Goal: Information Seeking & Learning: Learn about a topic

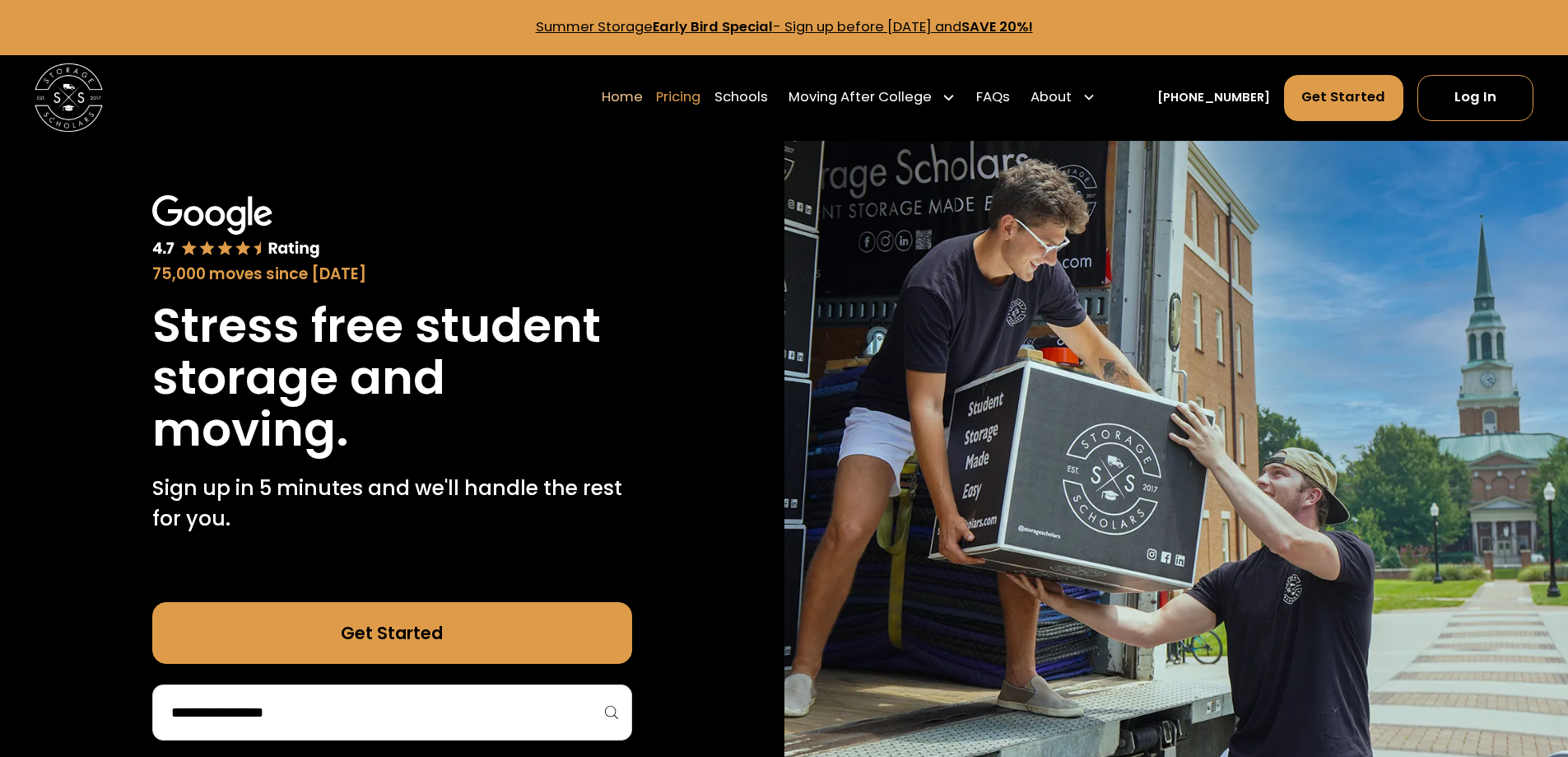
click at [700, 101] on link "Pricing" at bounding box center [678, 97] width 44 height 47
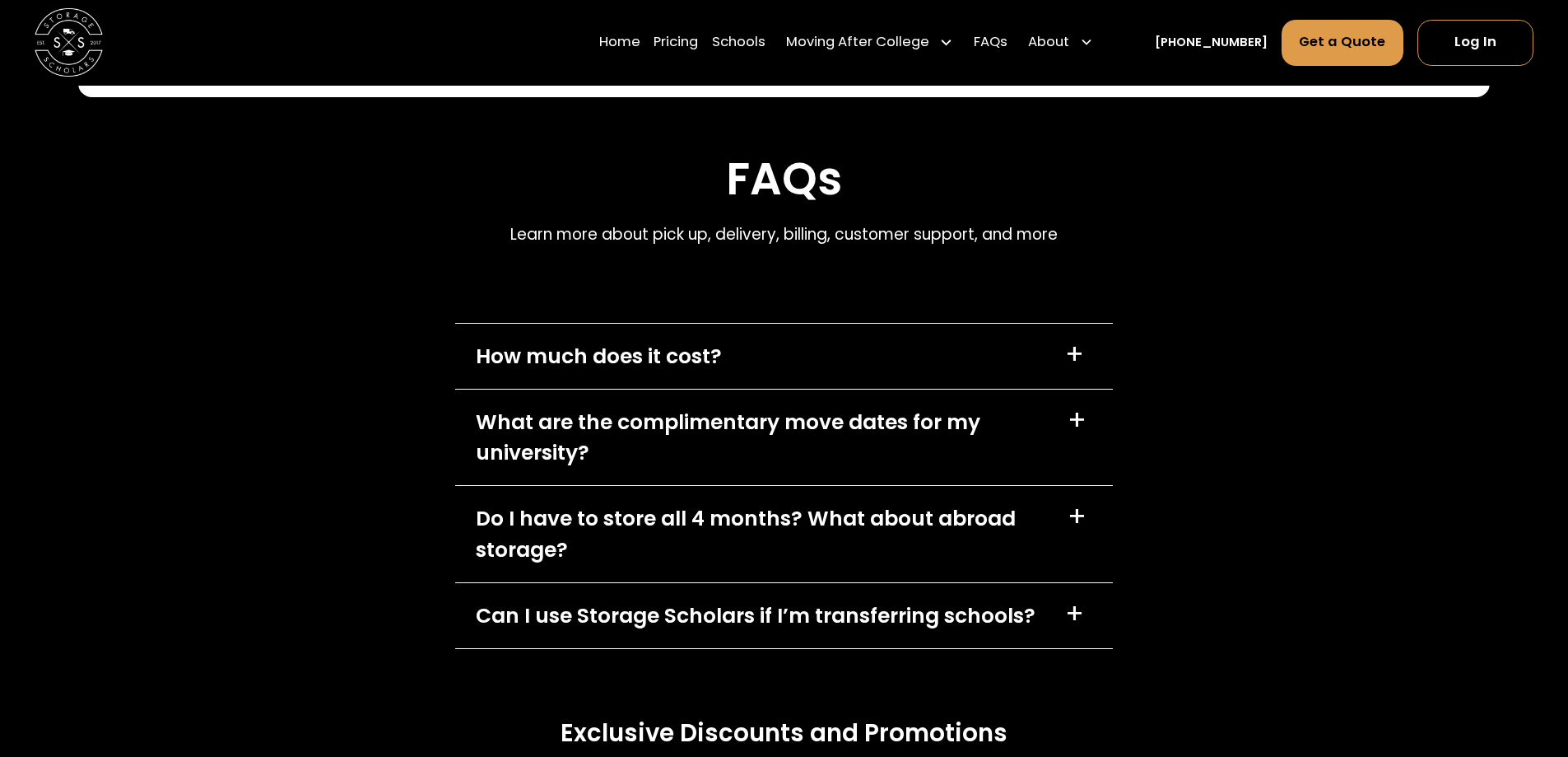
scroll to position [7069, 0]
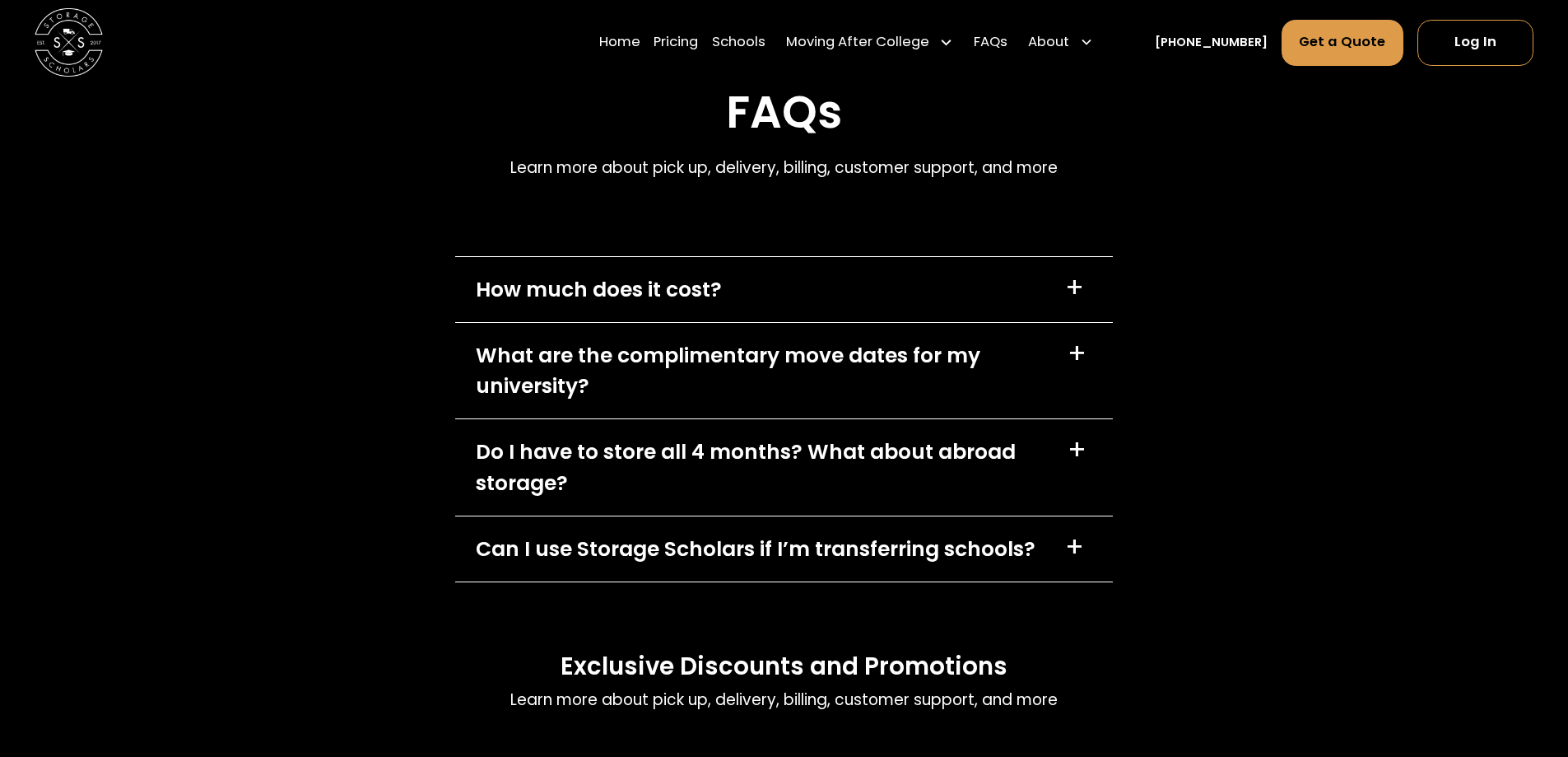
click at [580, 274] on div "How much does it cost?" at bounding box center [599, 289] width 246 height 31
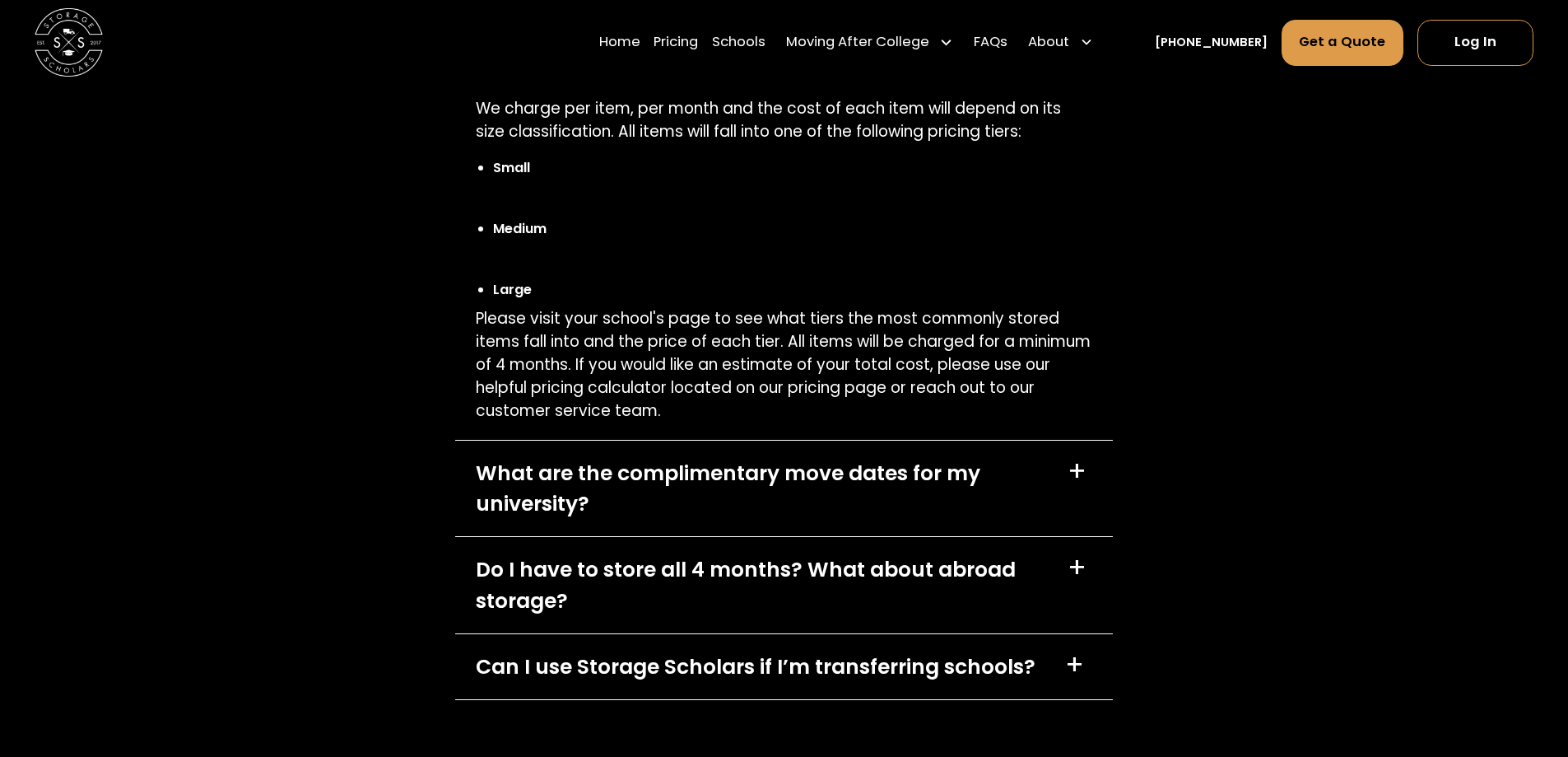
scroll to position [7317, 0]
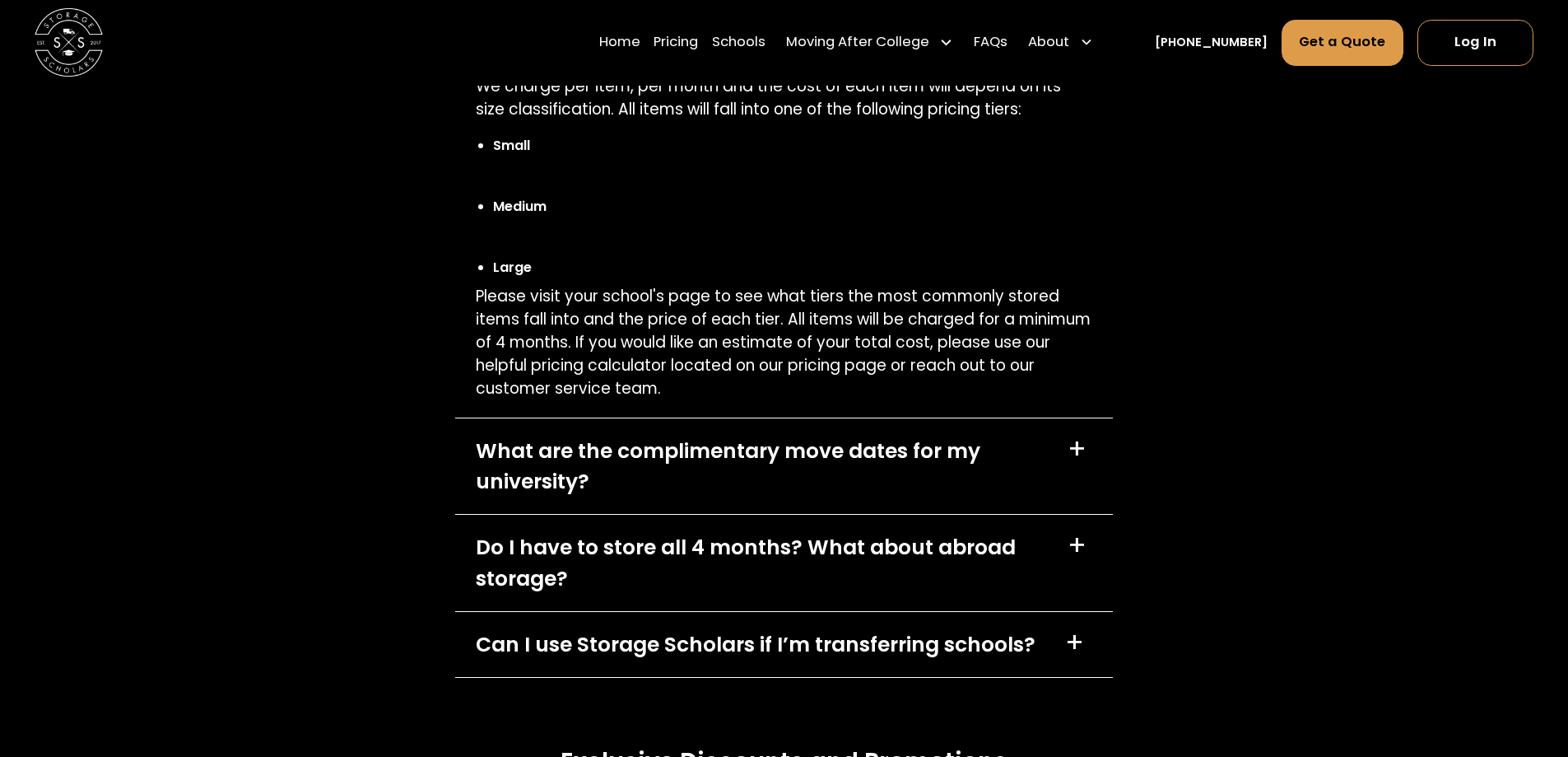
click at [531, 436] on div "What are the complimentary move dates for my university?" at bounding box center [761, 466] width 571 height 62
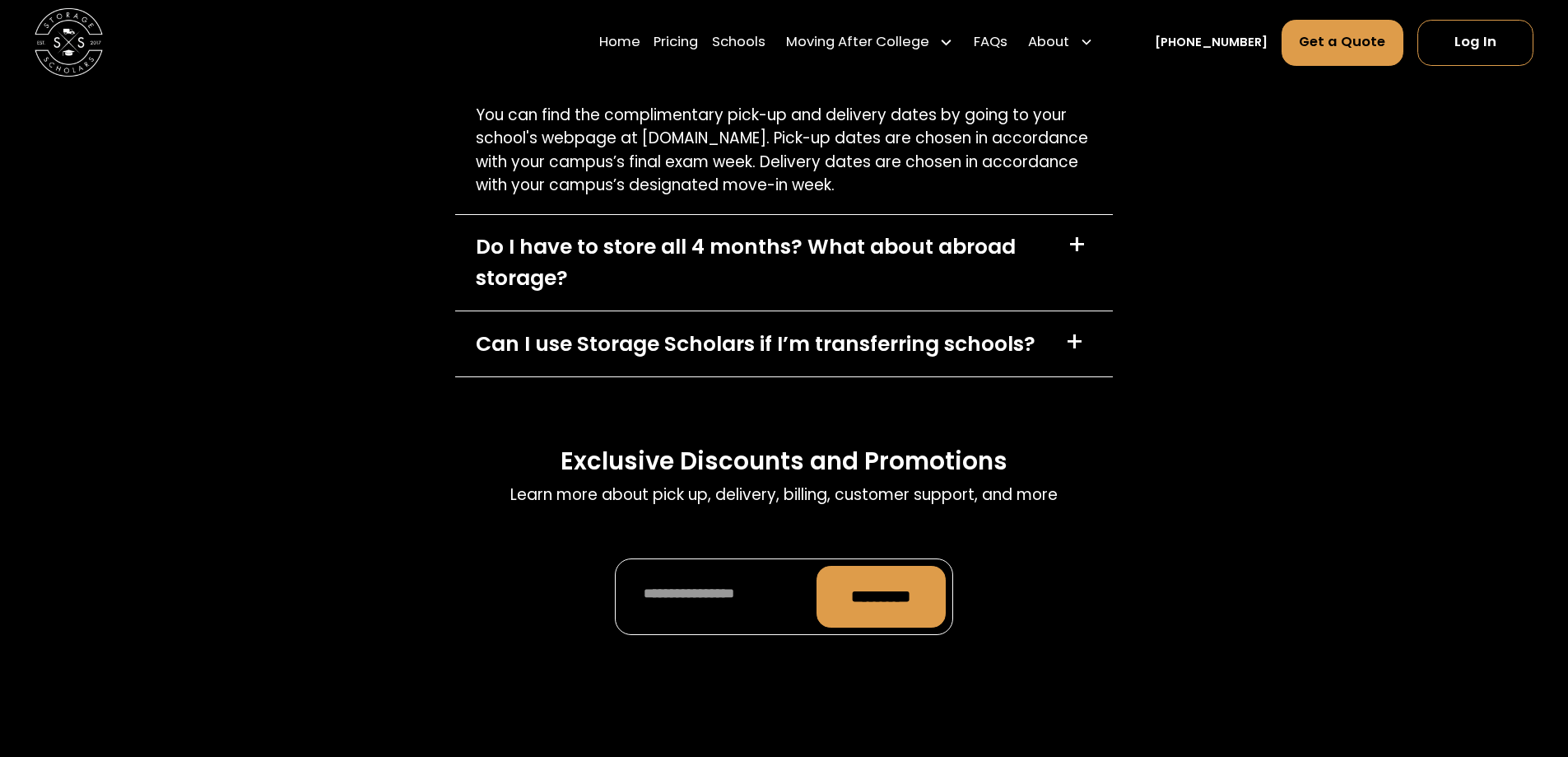
scroll to position [7728, 0]
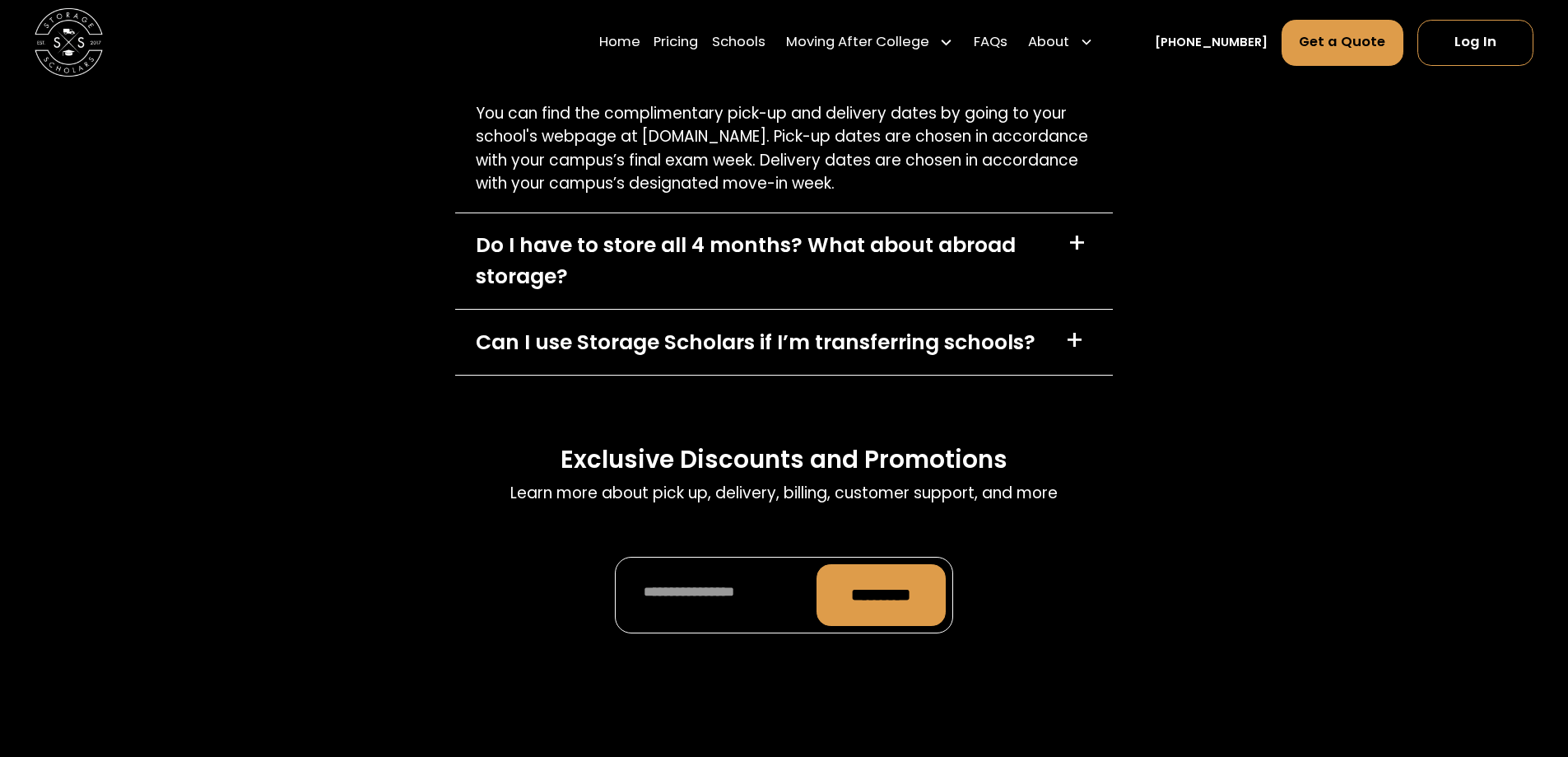
click at [503, 326] on div "Can I use Storage Scholars if I’m transferring schools?" at bounding box center [755, 341] width 560 height 31
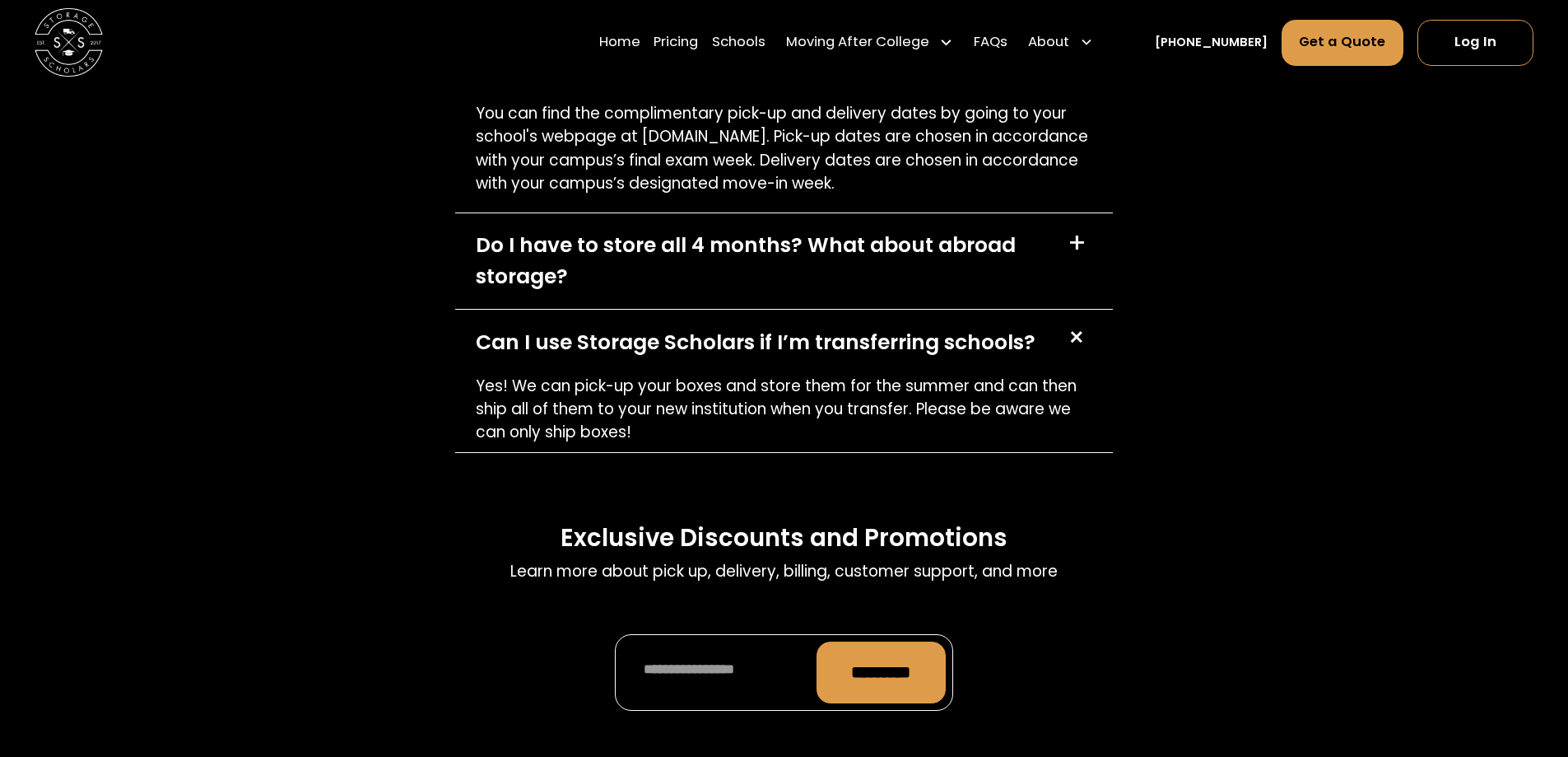
click at [501, 326] on div "Can I use Storage Scholars if I’m transferring schools?" at bounding box center [755, 341] width 560 height 31
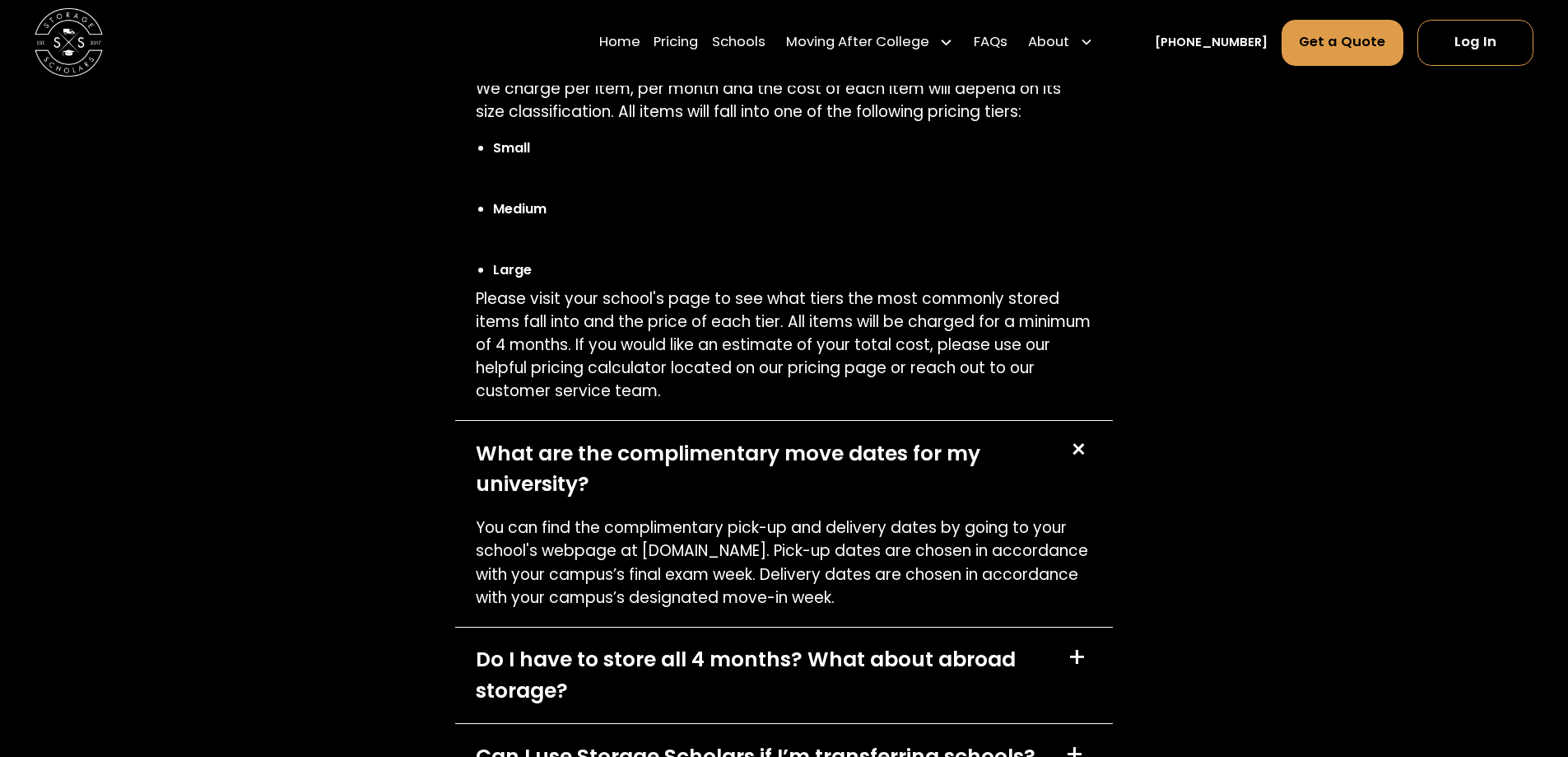
scroll to position [7317, 0]
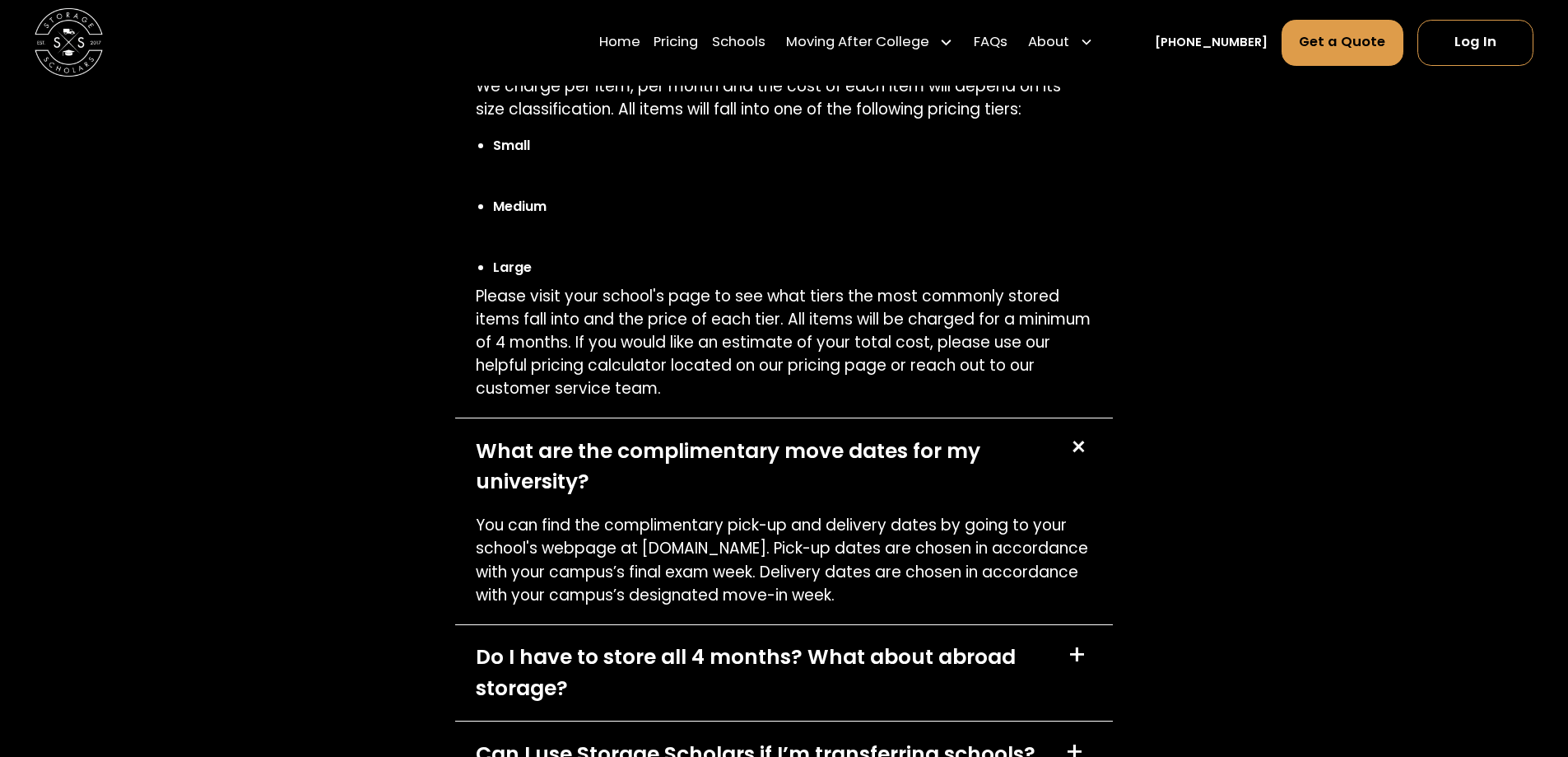
click at [628, 641] on div "Do I have to store all 4 months? What about abroad storage?" at bounding box center [761, 672] width 571 height 62
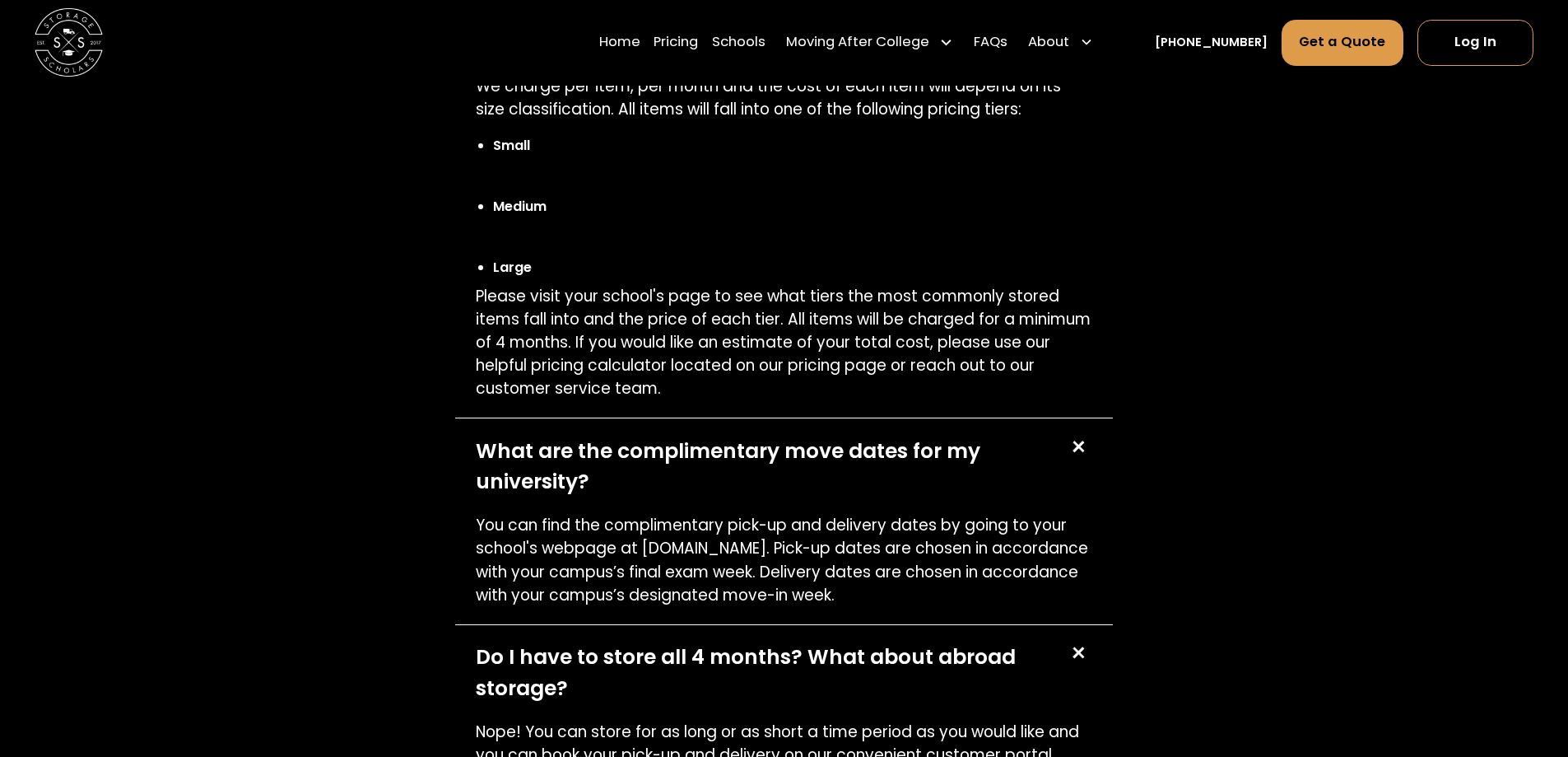
click at [632, 641] on div "Do I have to store all 4 months? What about abroad storage?" at bounding box center [761, 672] width 571 height 62
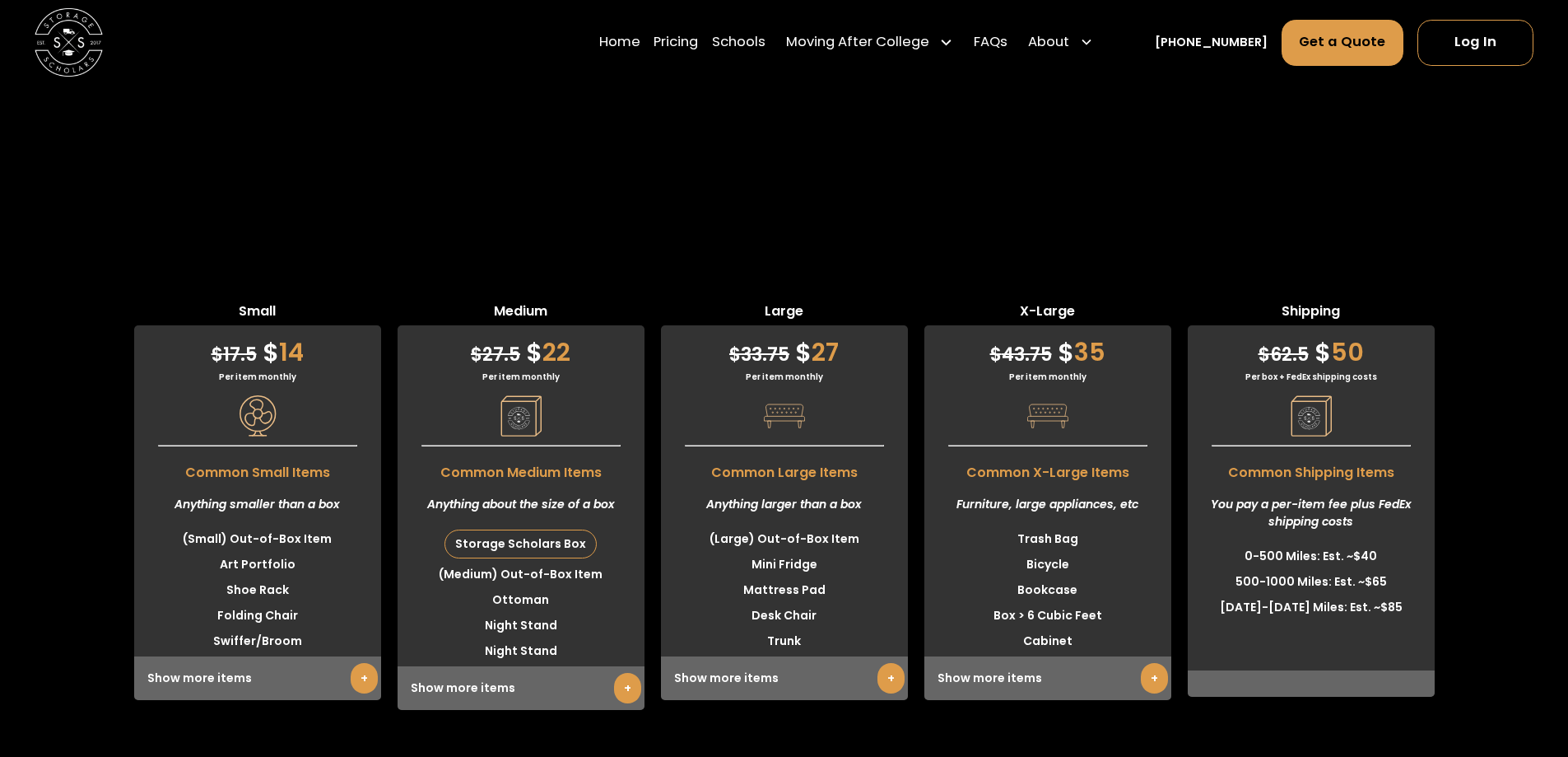
scroll to position [4271, 0]
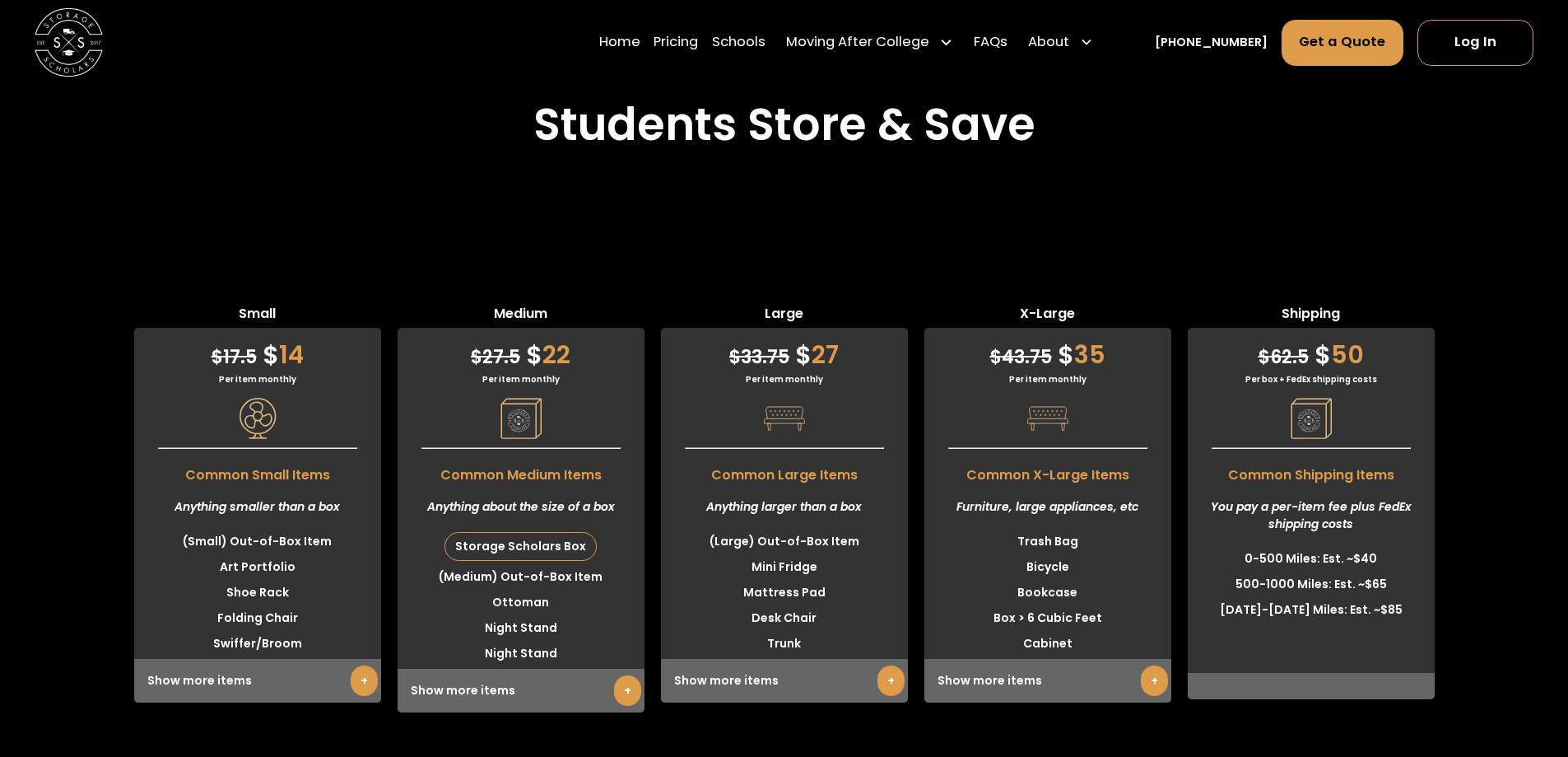
click at [1145, 665] on link "+" at bounding box center [1154, 680] width 27 height 31
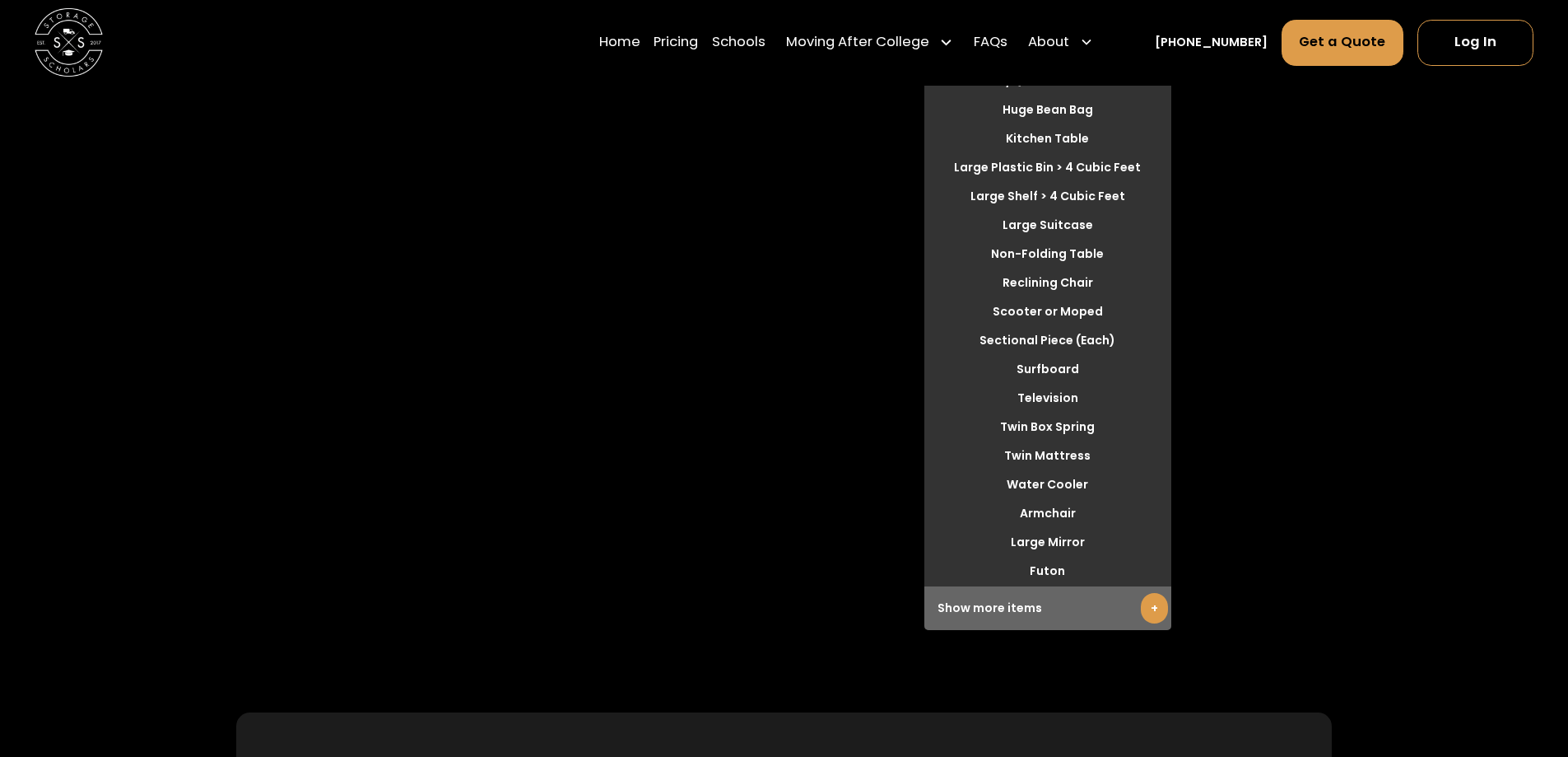
scroll to position [5094, 0]
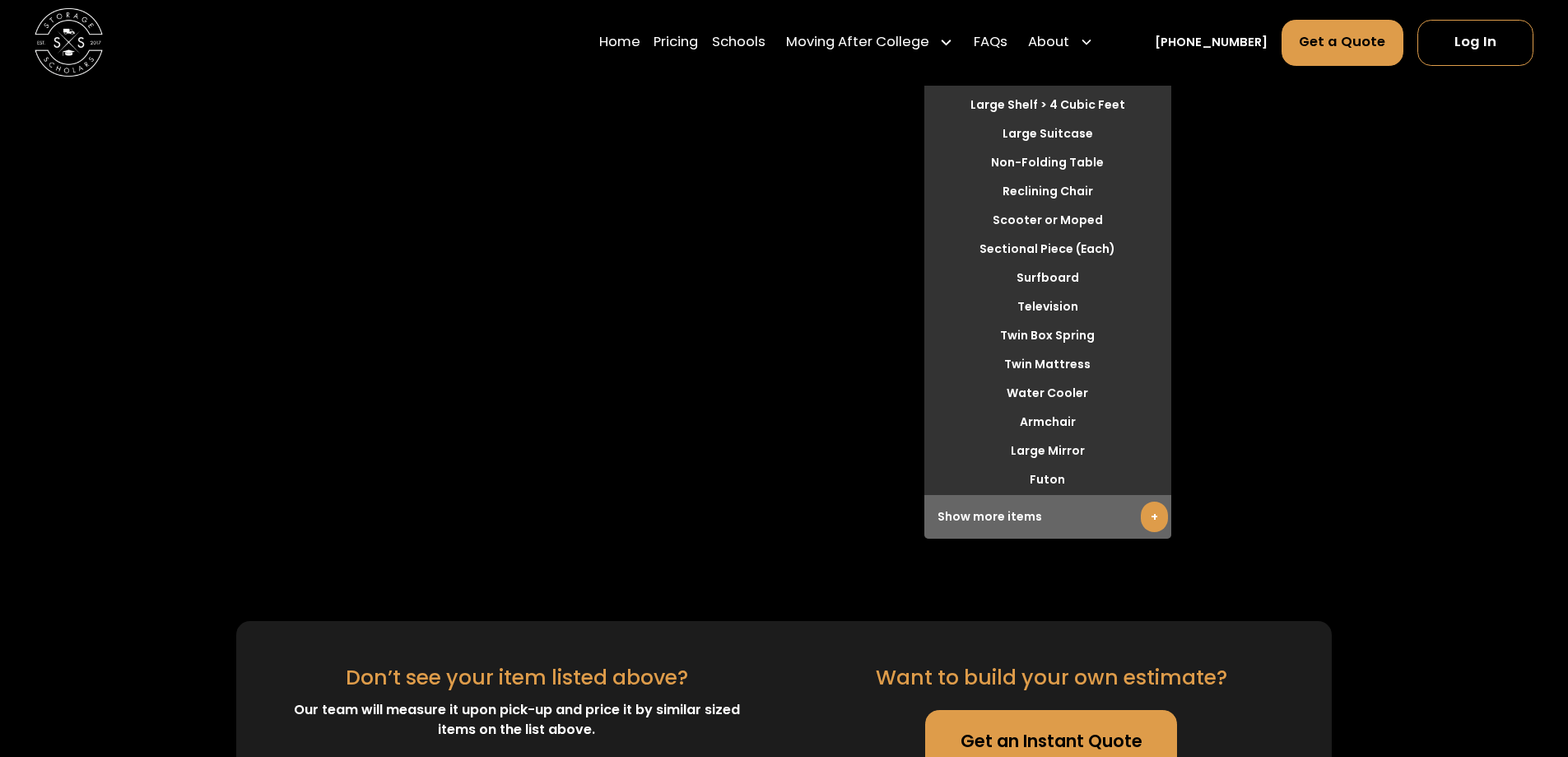
click at [1153, 501] on link "+" at bounding box center [1154, 516] width 27 height 31
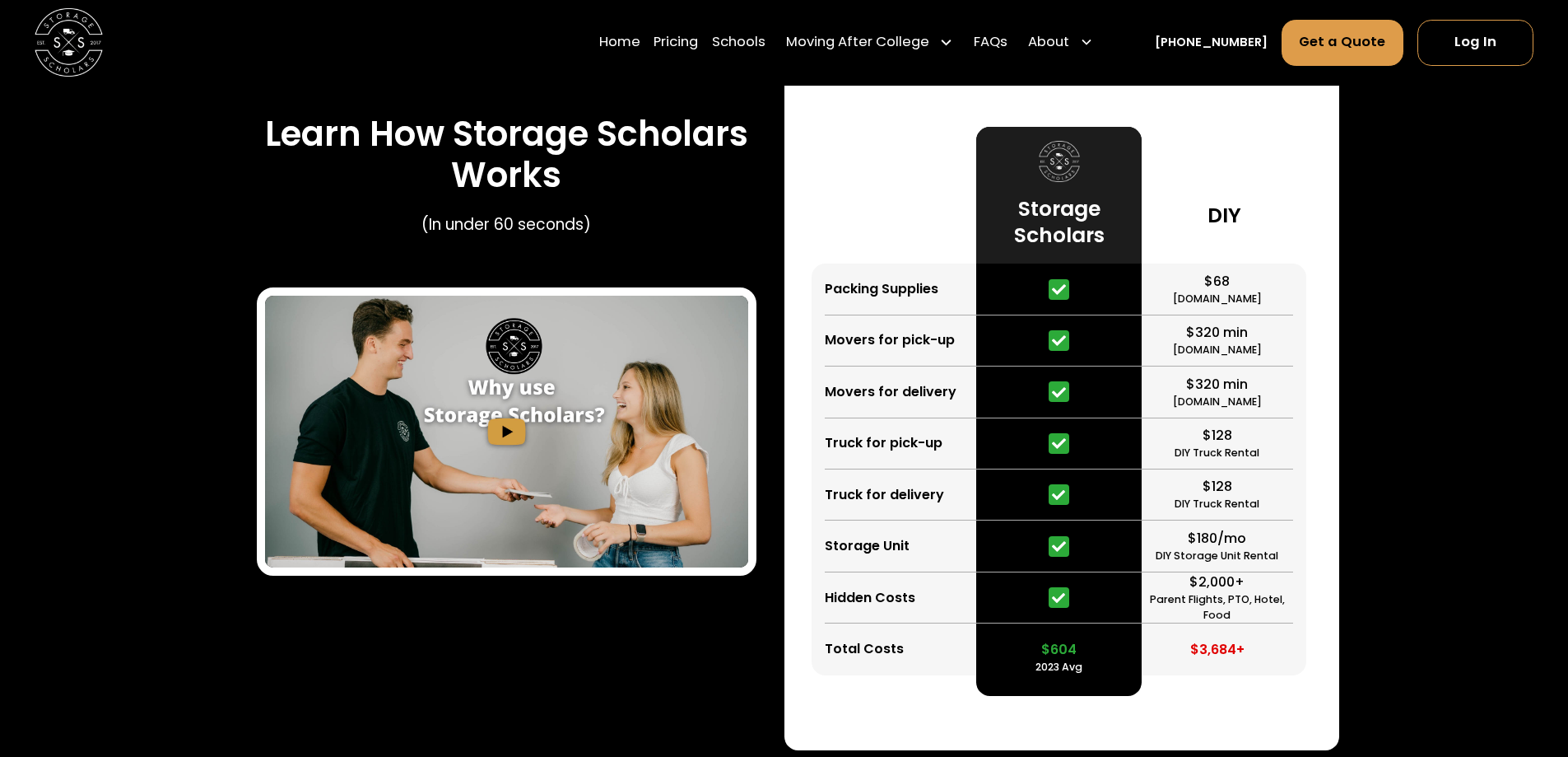
scroll to position [2707, 0]
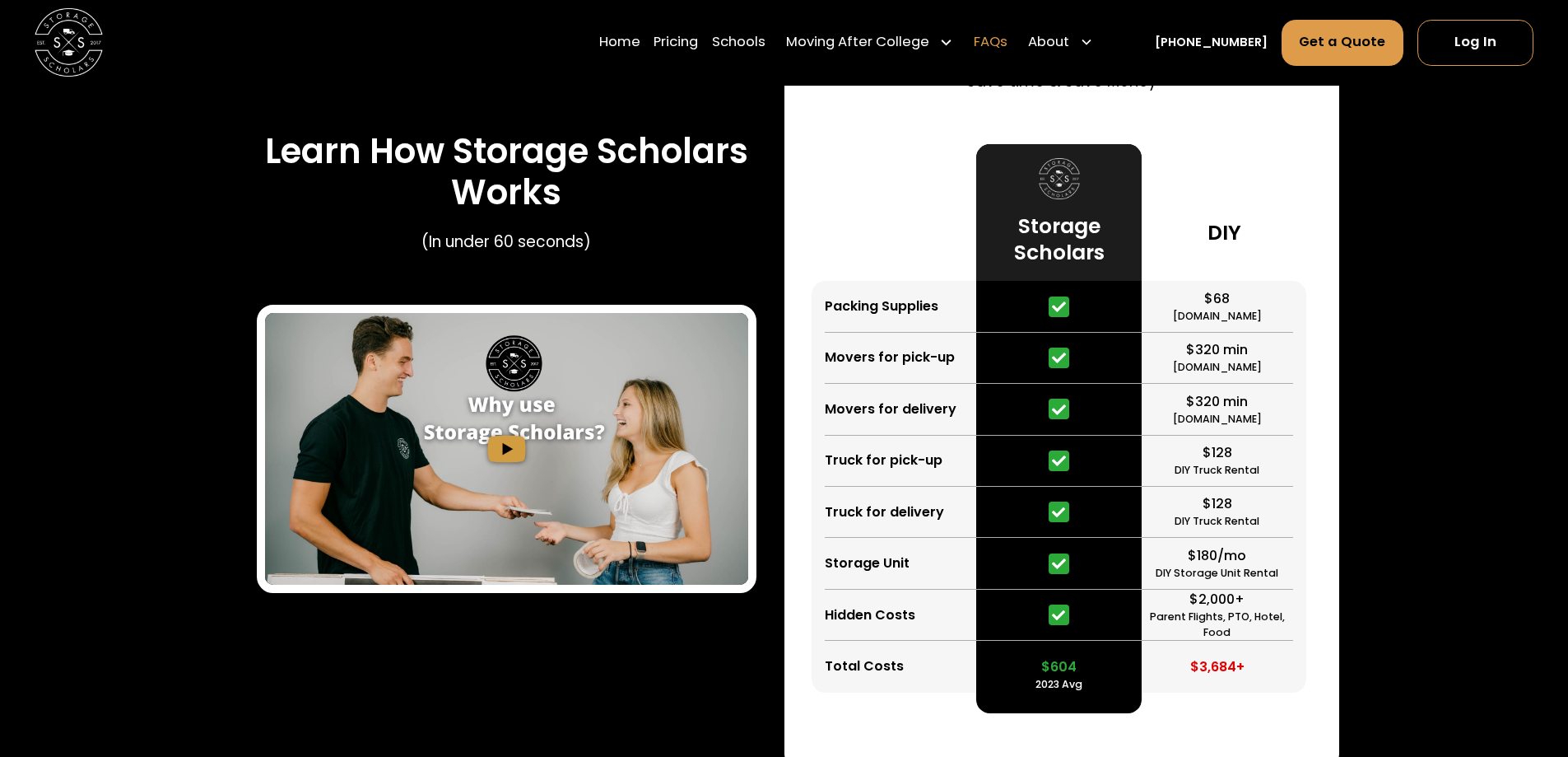
click at [1008, 39] on link "FAQs" at bounding box center [991, 42] width 34 height 47
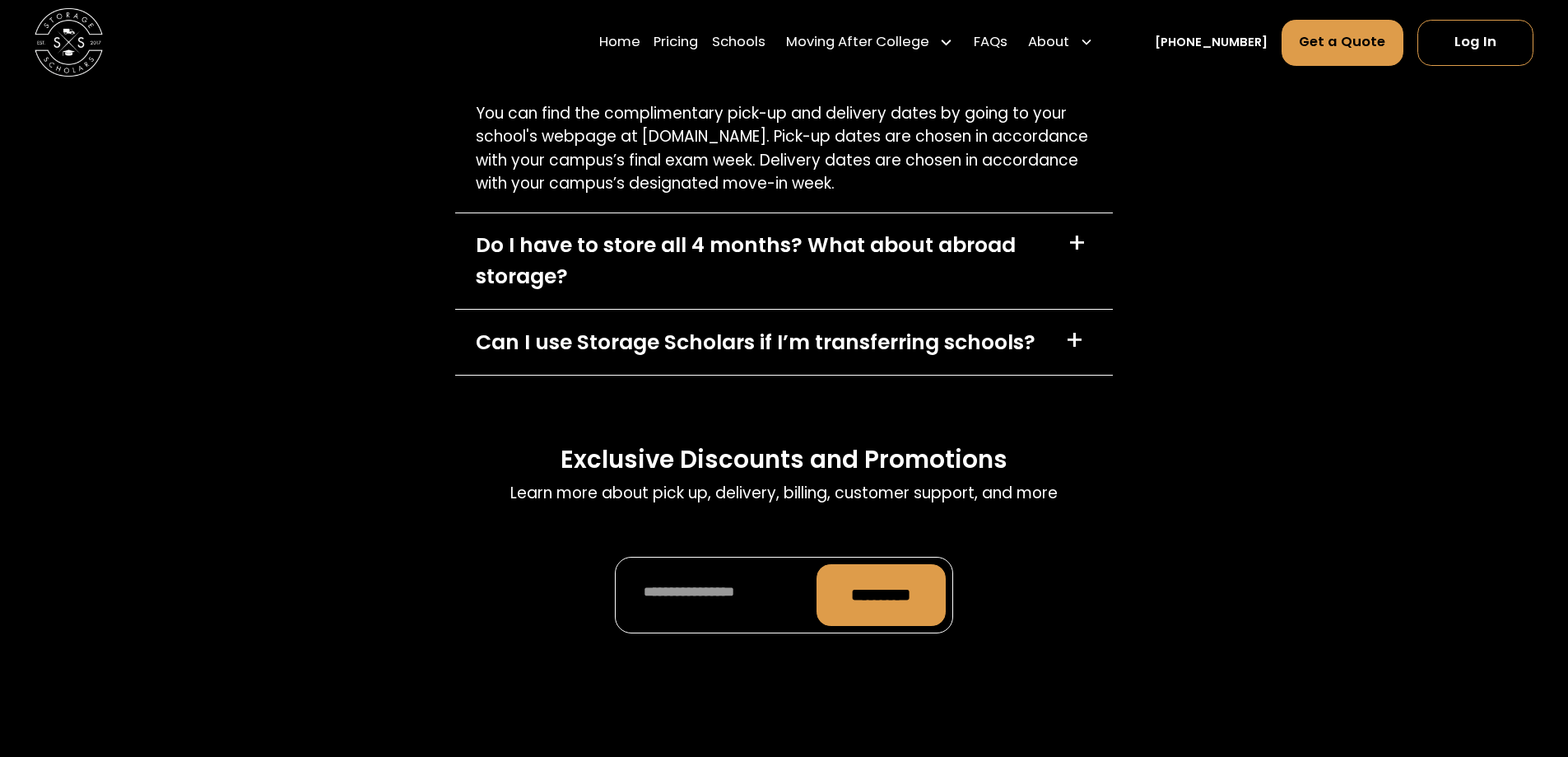
scroll to position [8285, 0]
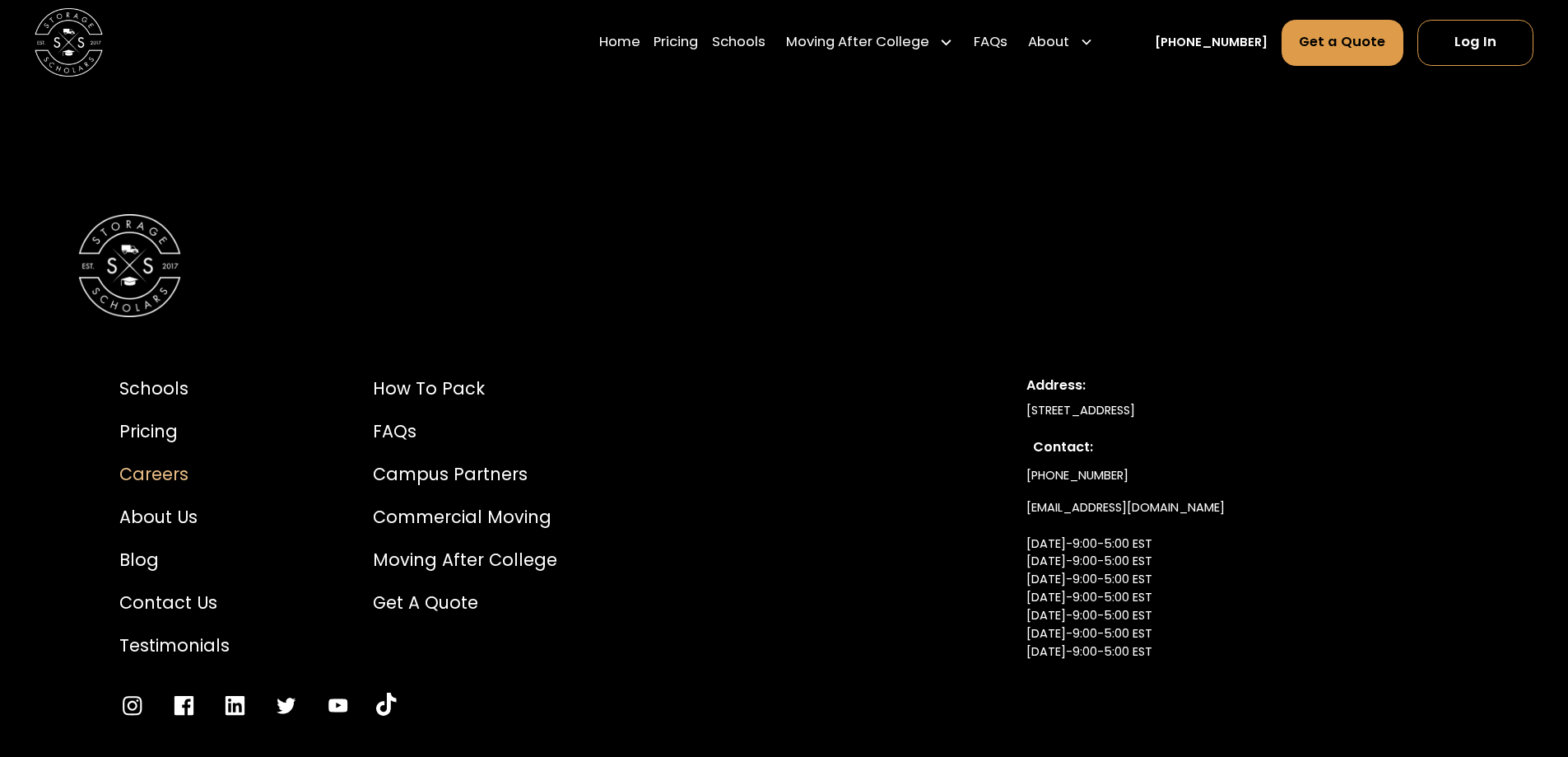
click at [157, 461] on div "Careers" at bounding box center [174, 474] width 110 height 26
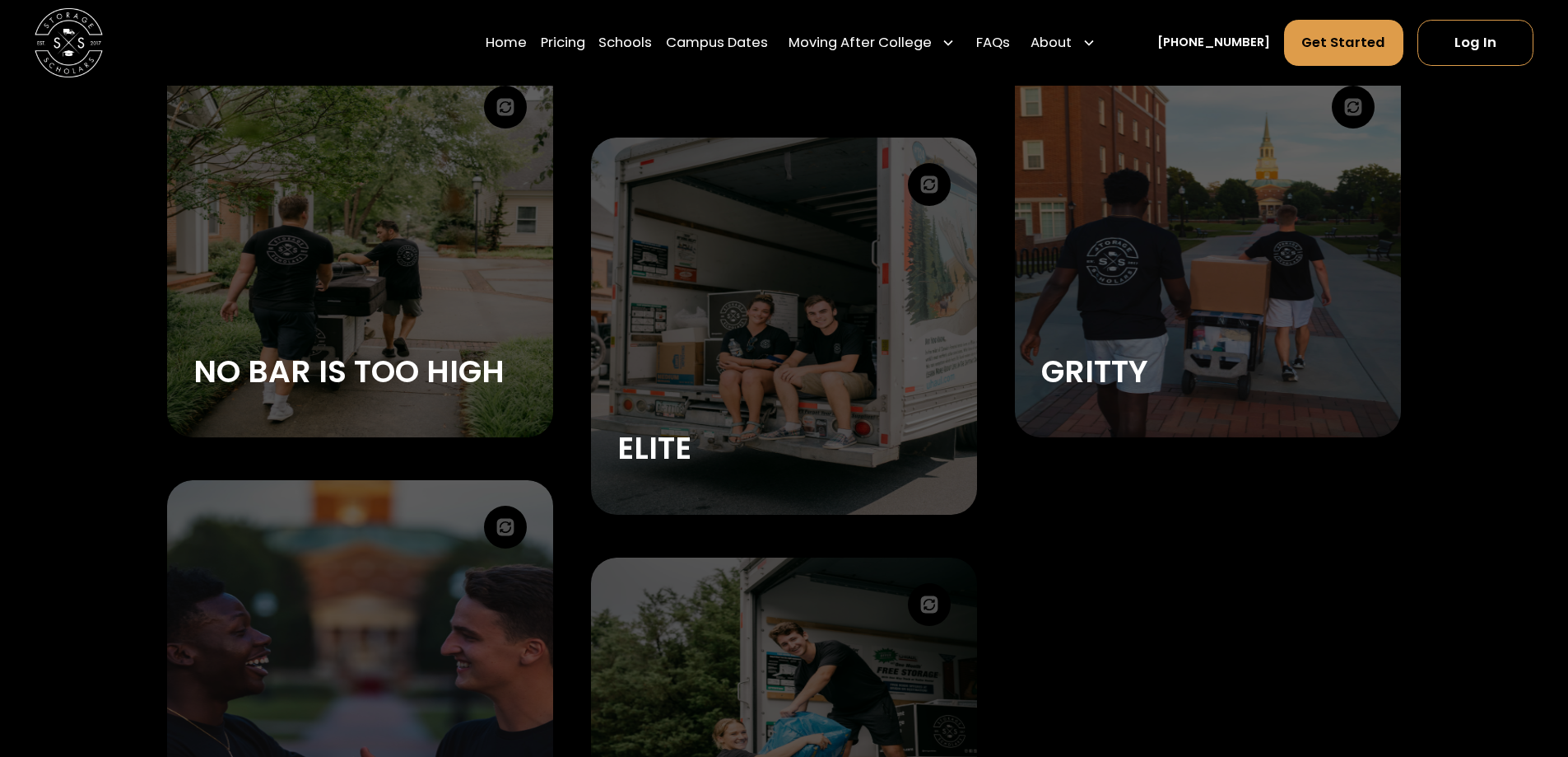
scroll to position [3129, 0]
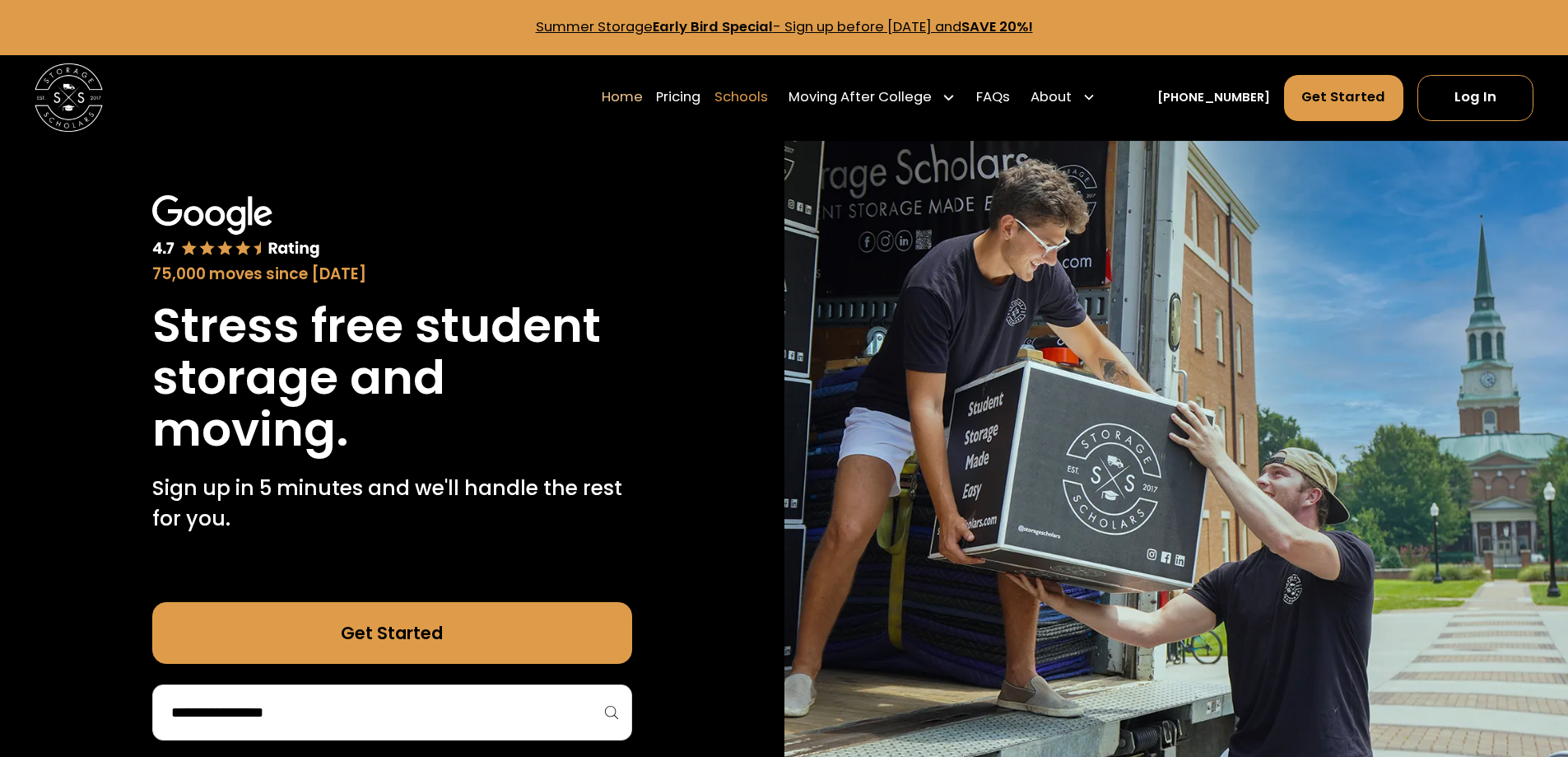
click at [768, 98] on link "Schools" at bounding box center [741, 97] width 53 height 47
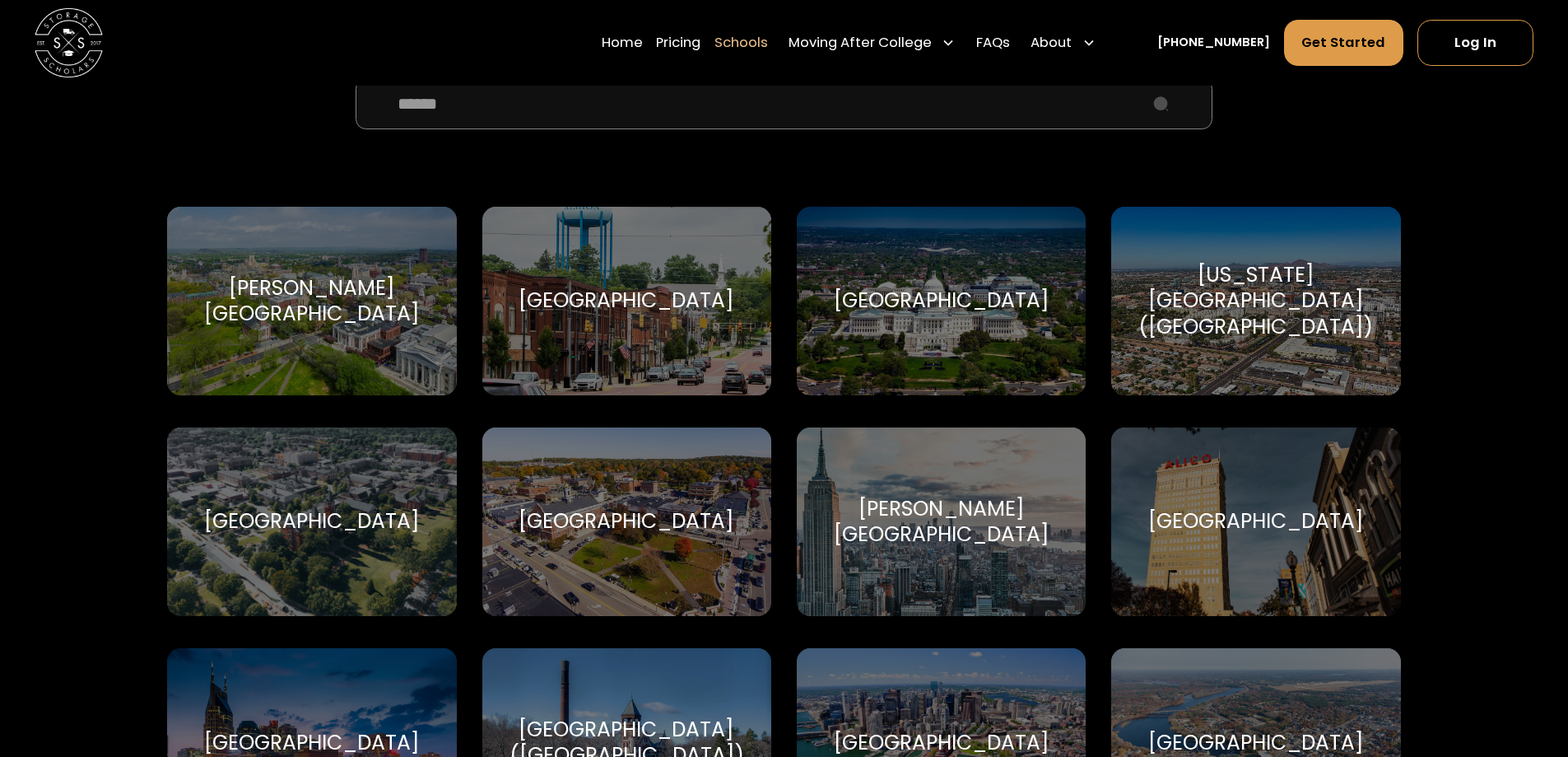
scroll to position [659, 0]
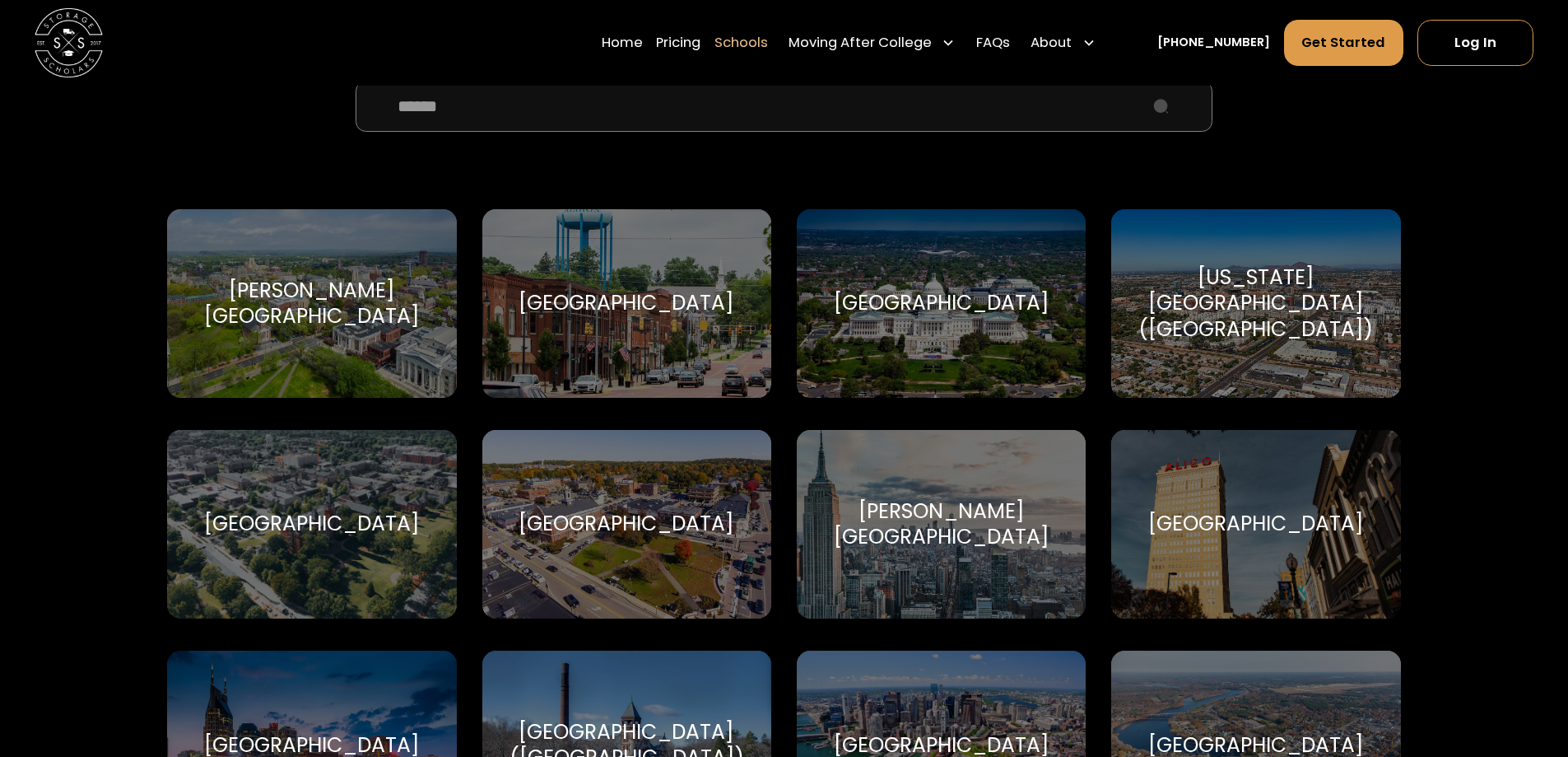
click at [770, 110] on input "School Select Form" at bounding box center [784, 106] width 856 height 51
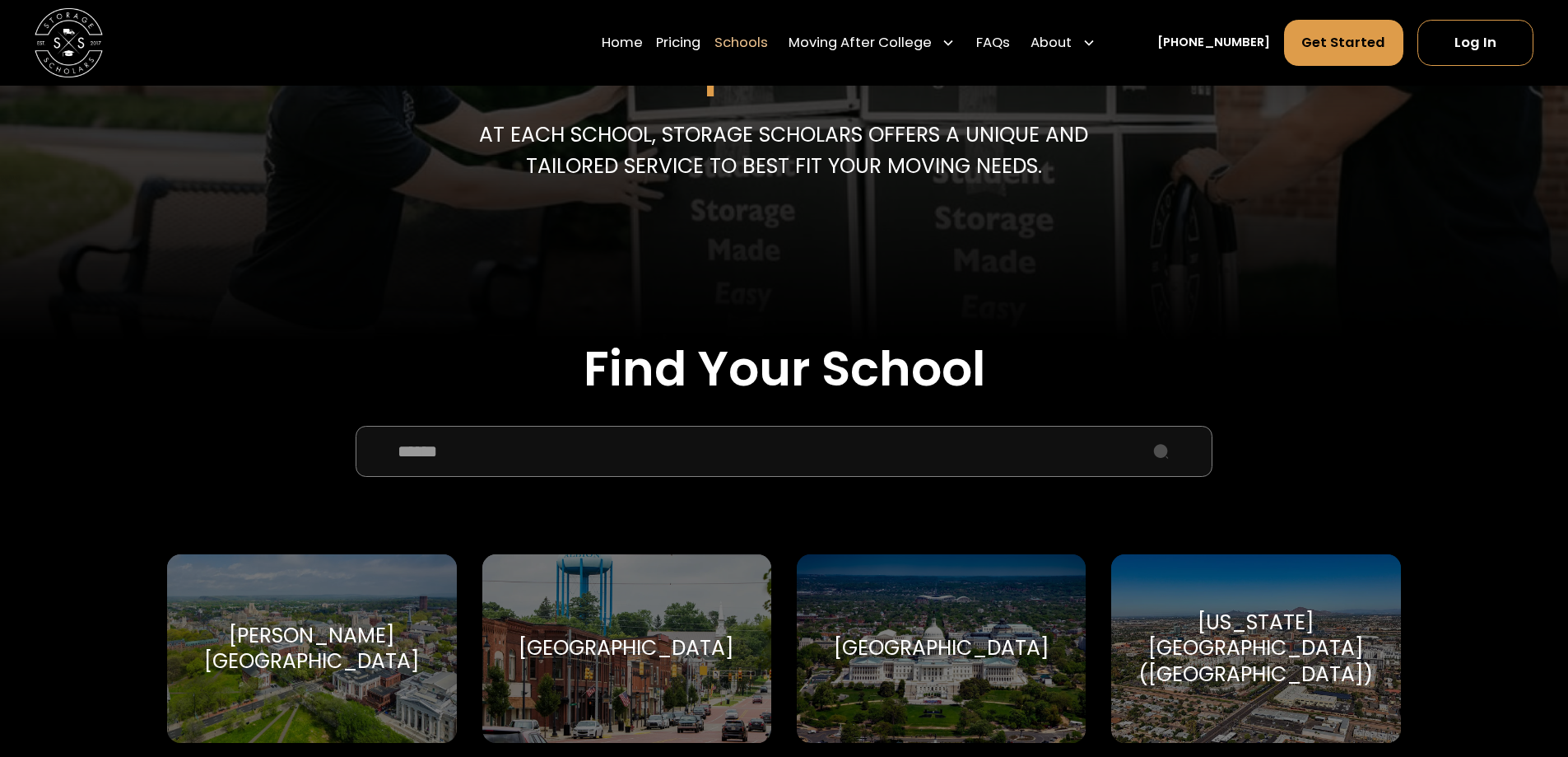
scroll to position [247, 0]
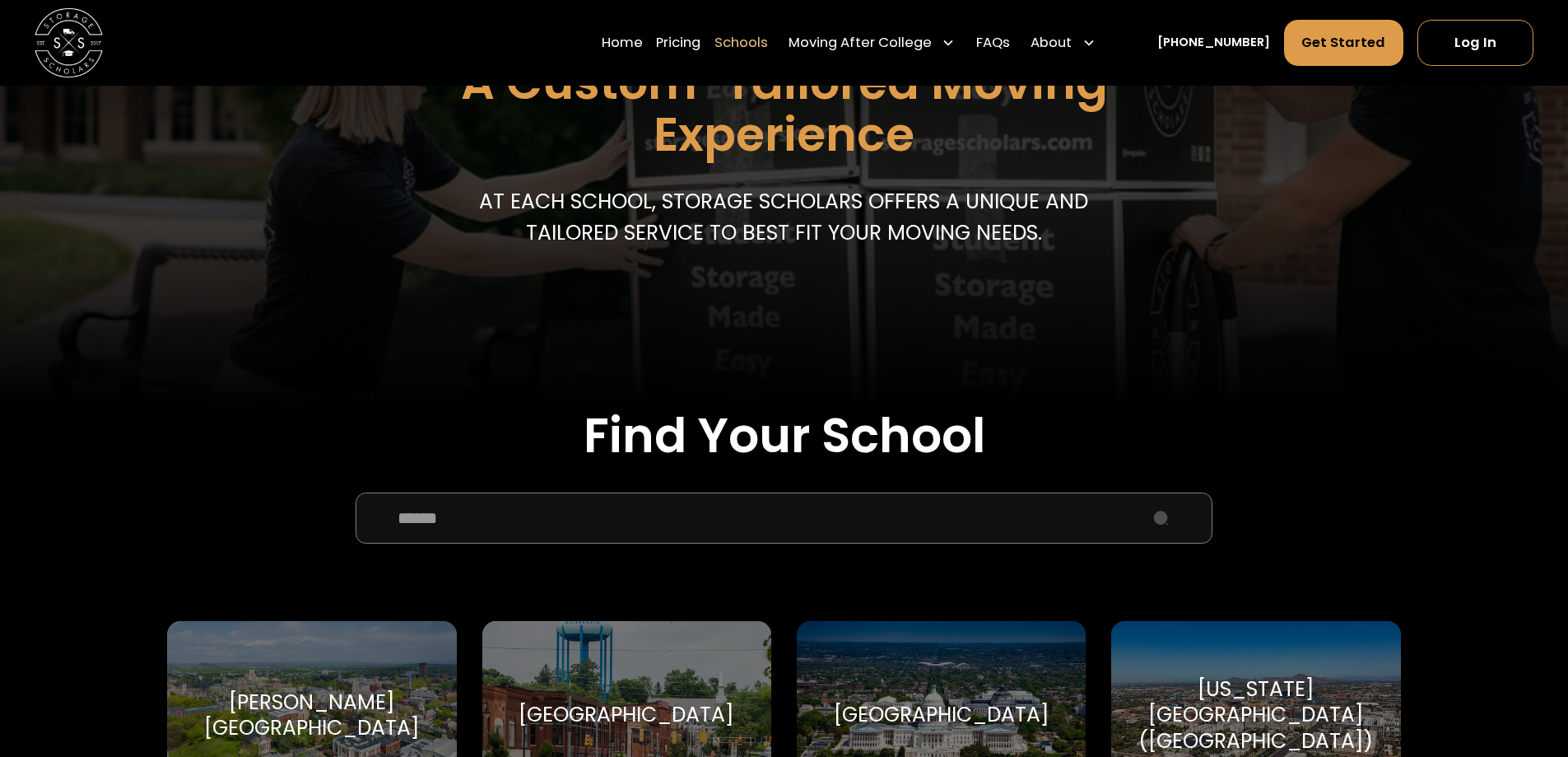
click at [677, 536] on input "School Select Form" at bounding box center [784, 517] width 856 height 51
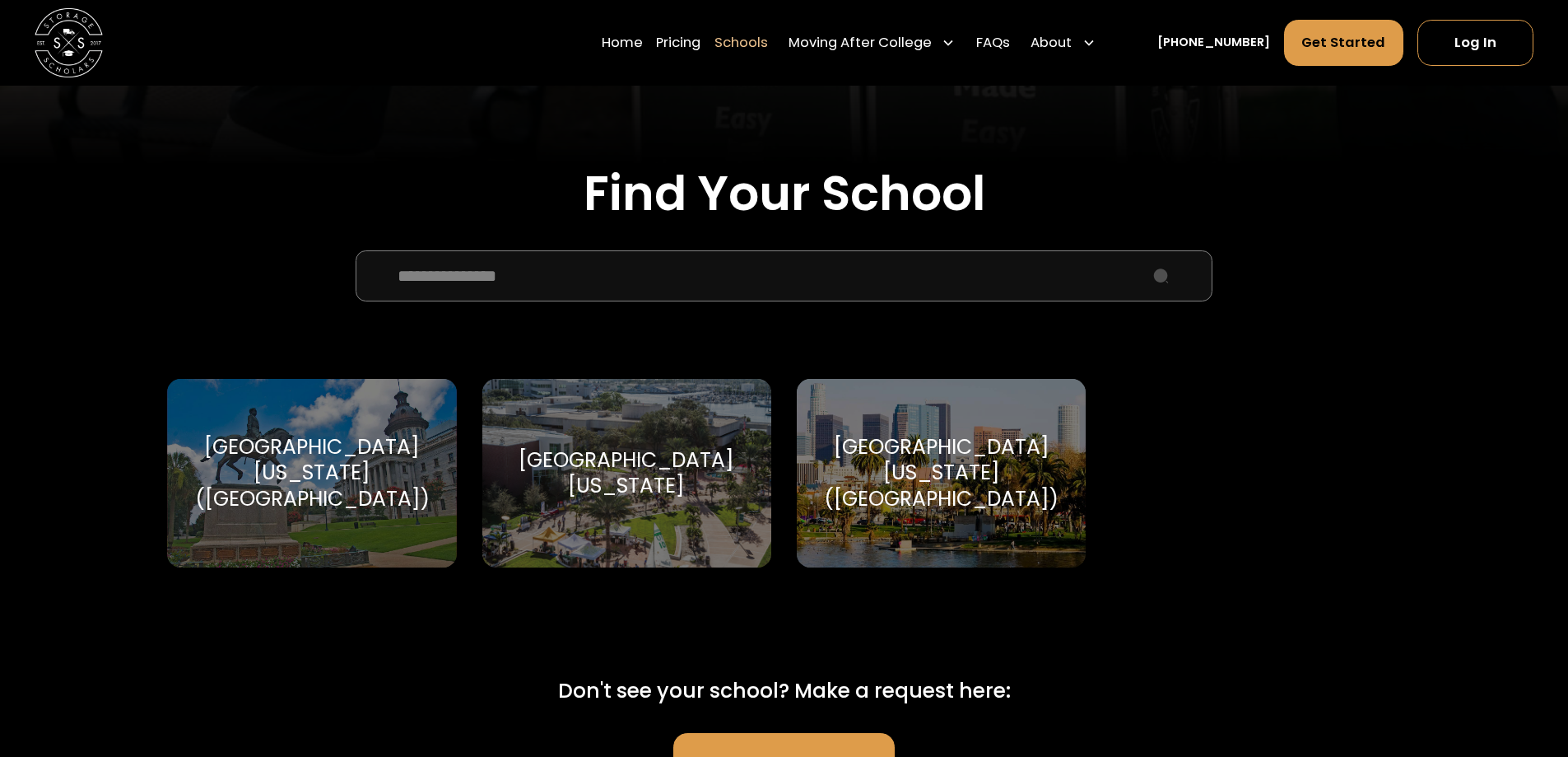
scroll to position [494, 0]
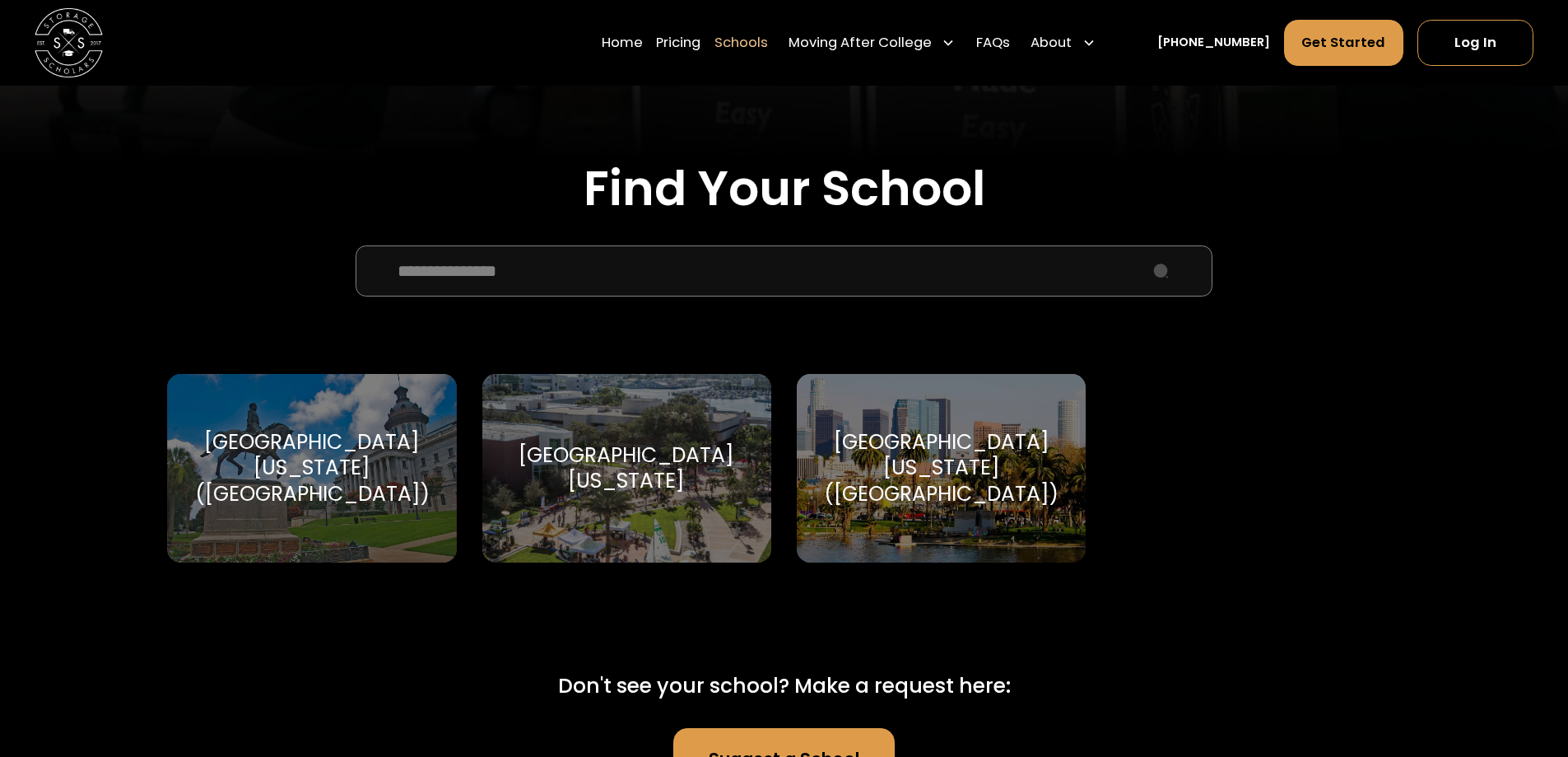
type input "**********"
click at [267, 476] on div "University of South Carolina (Columbia)" at bounding box center [311, 467] width 248 height 77
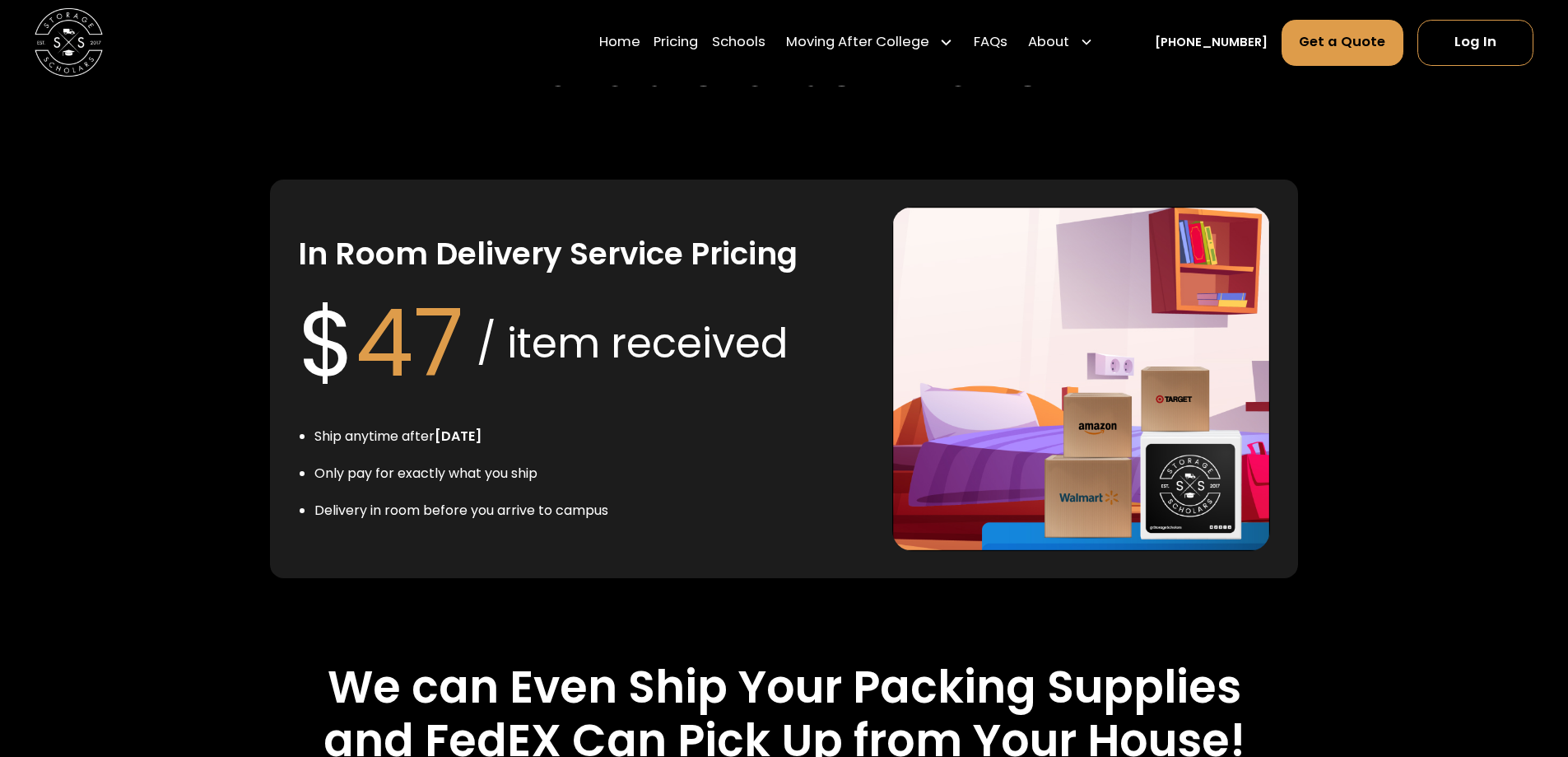
scroll to position [3211, 0]
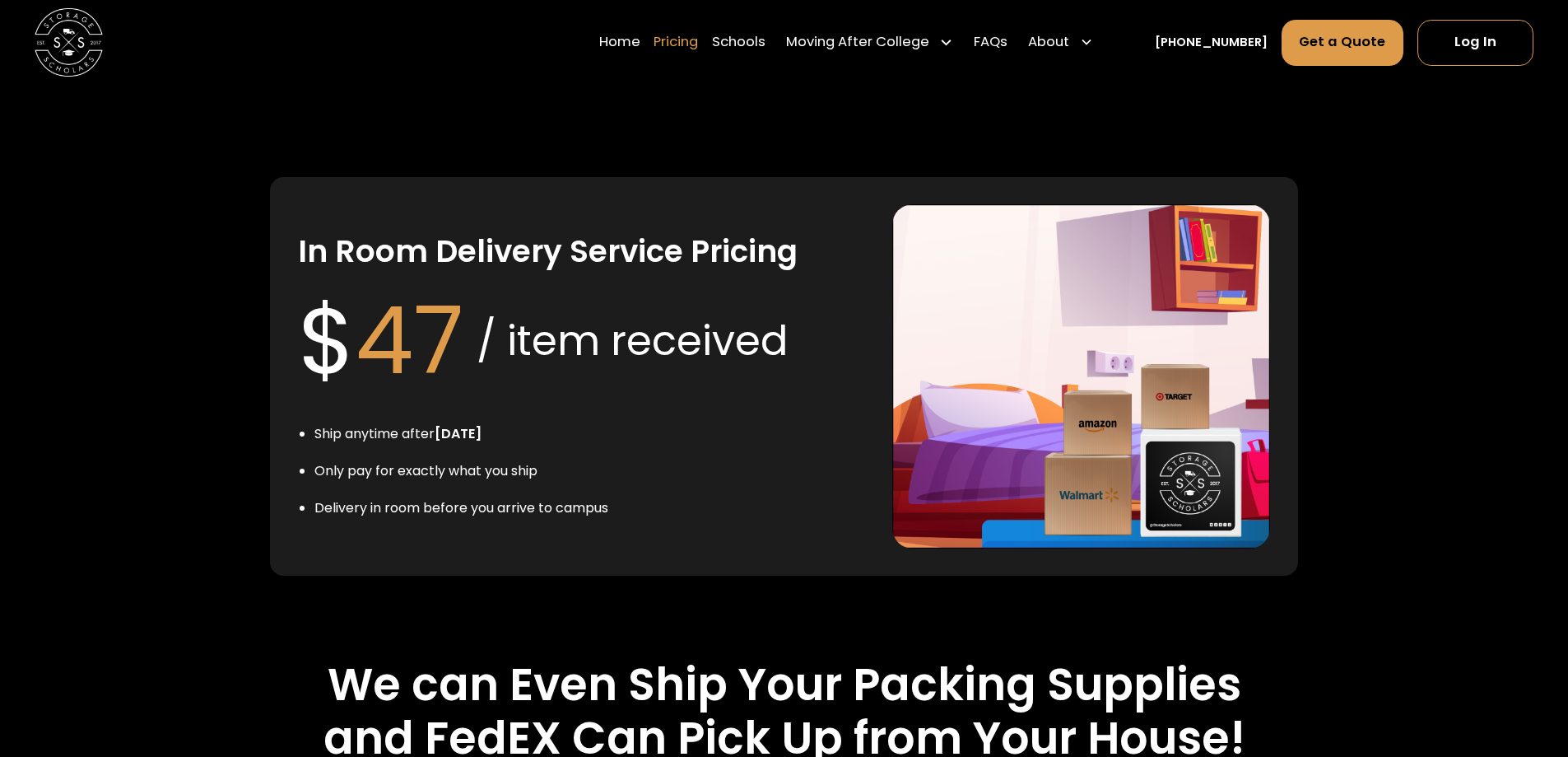
click at [698, 38] on link "Pricing" at bounding box center [675, 42] width 44 height 47
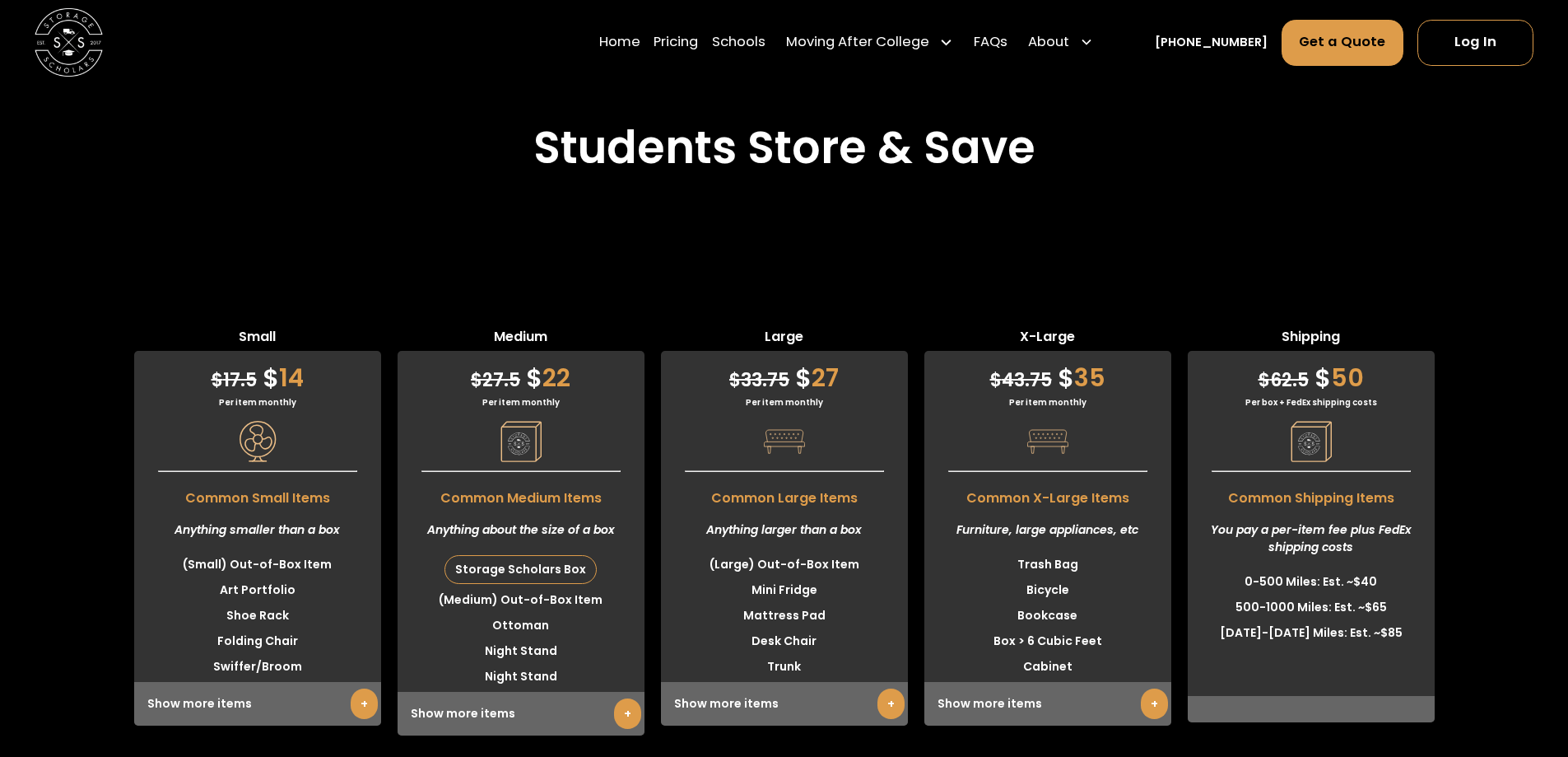
scroll to position [4109, 0]
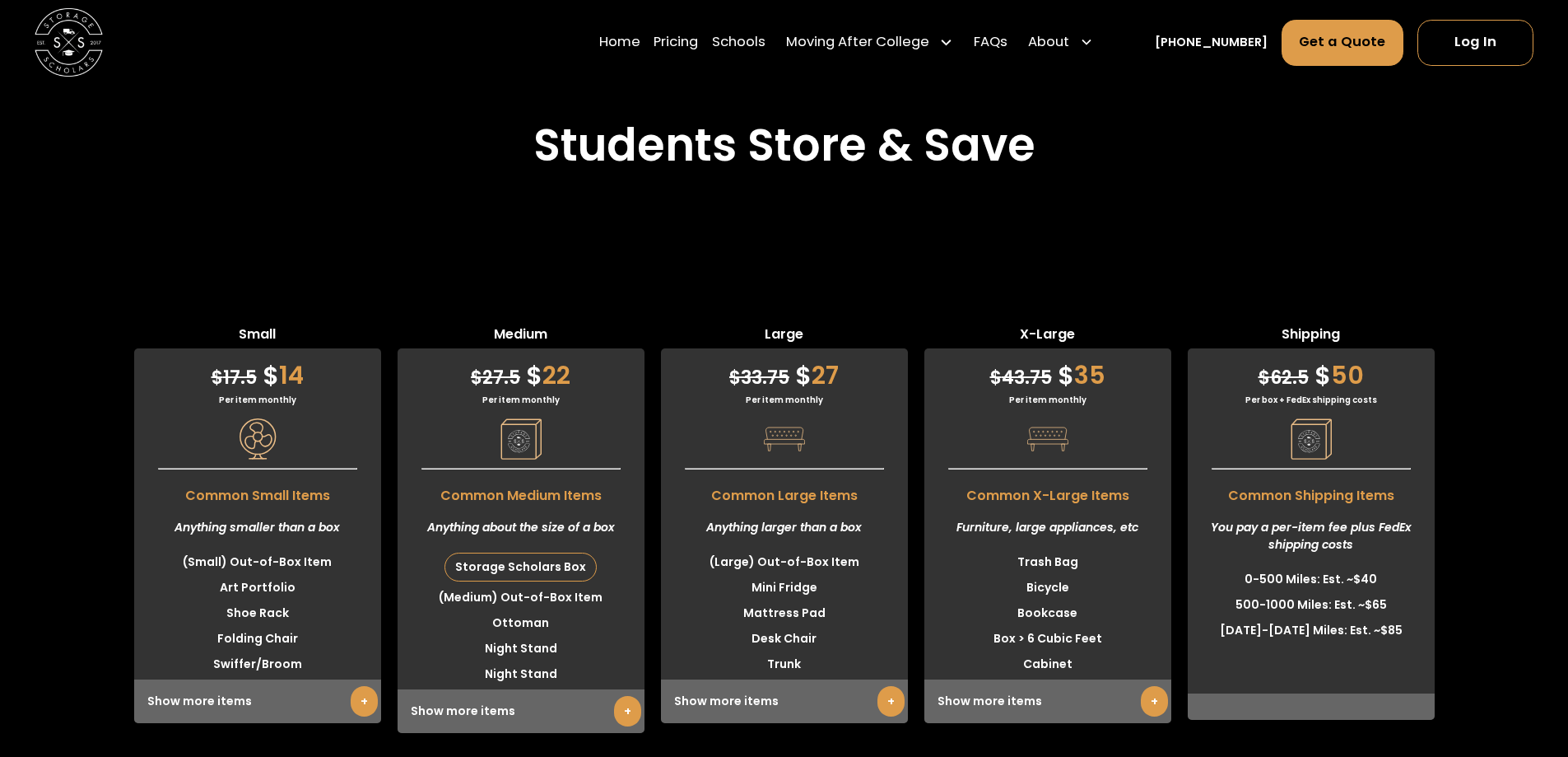
click at [524, 553] on div "Storage Scholars Box" at bounding box center [520, 566] width 151 height 27
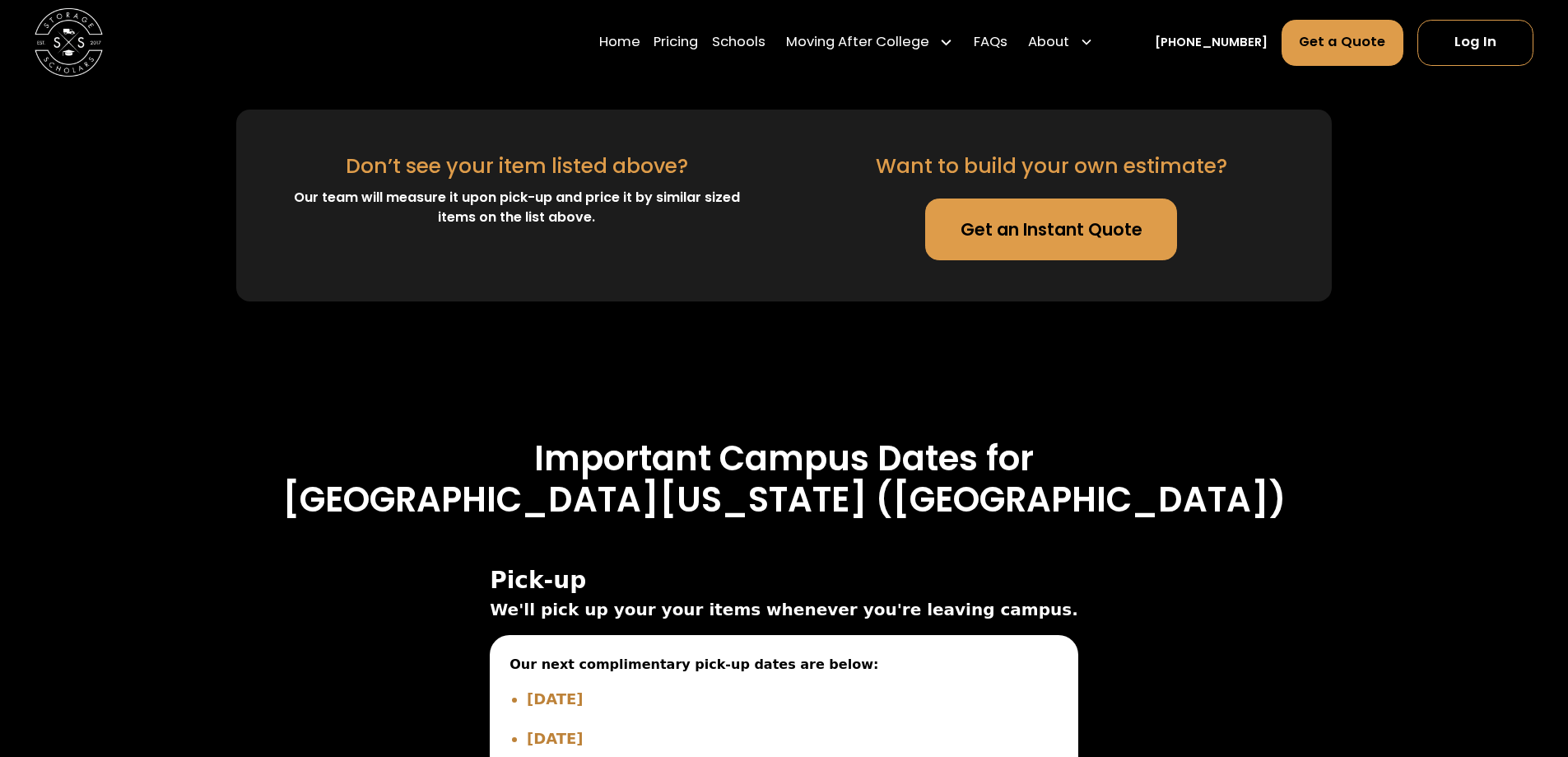
scroll to position [4850, 0]
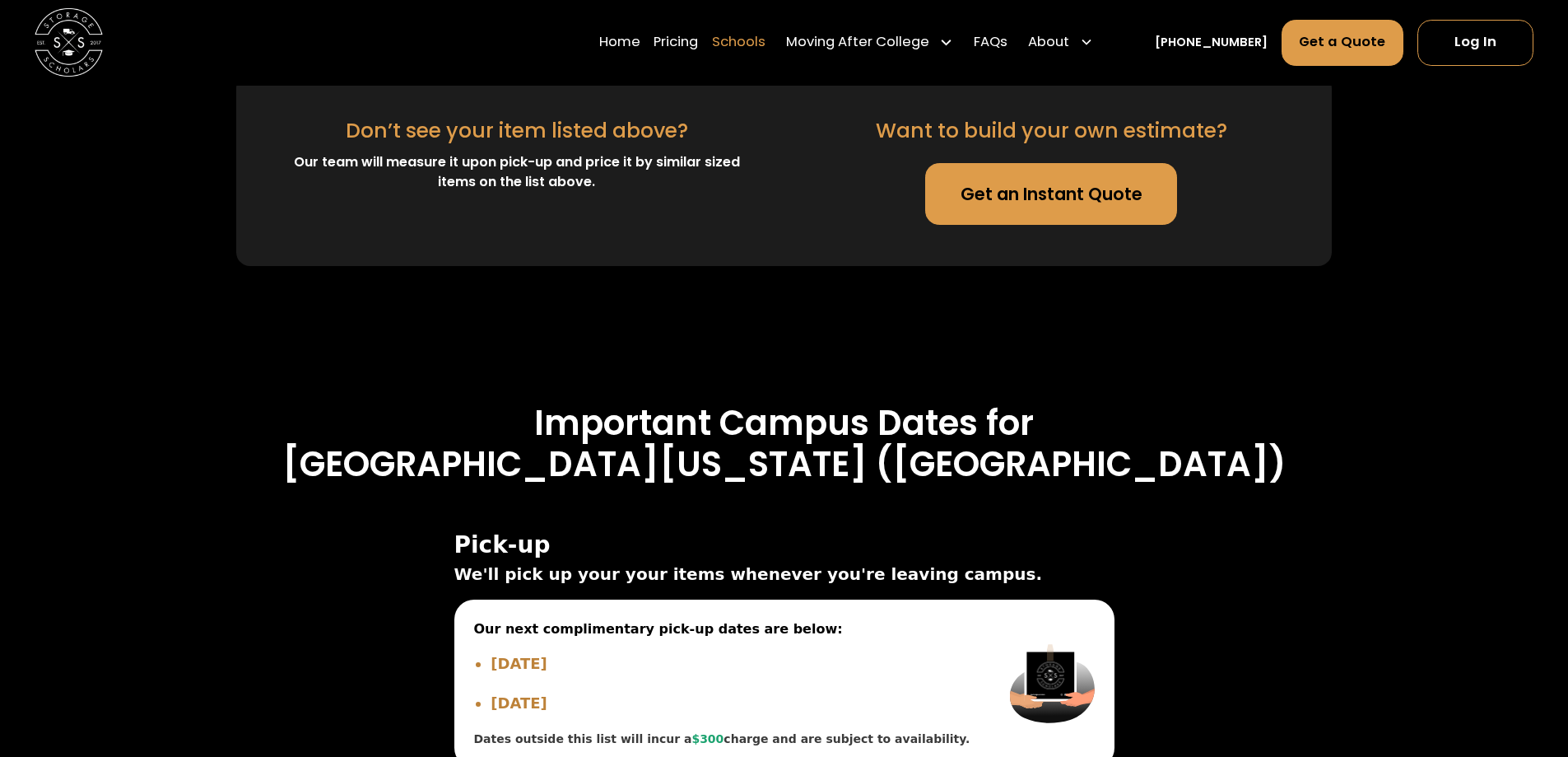
click at [754, 44] on link "Schools" at bounding box center [739, 42] width 53 height 47
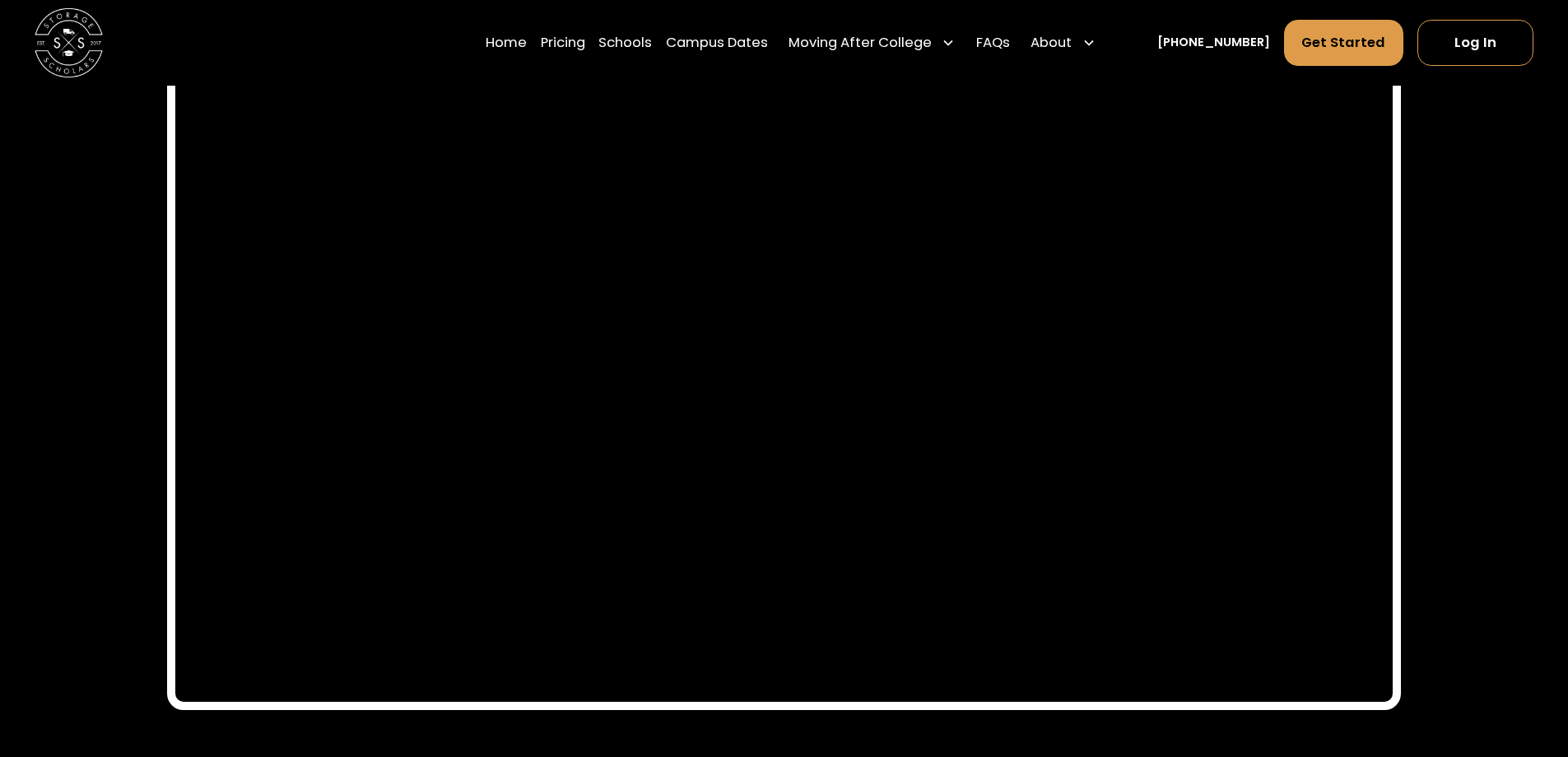
scroll to position [7900, 0]
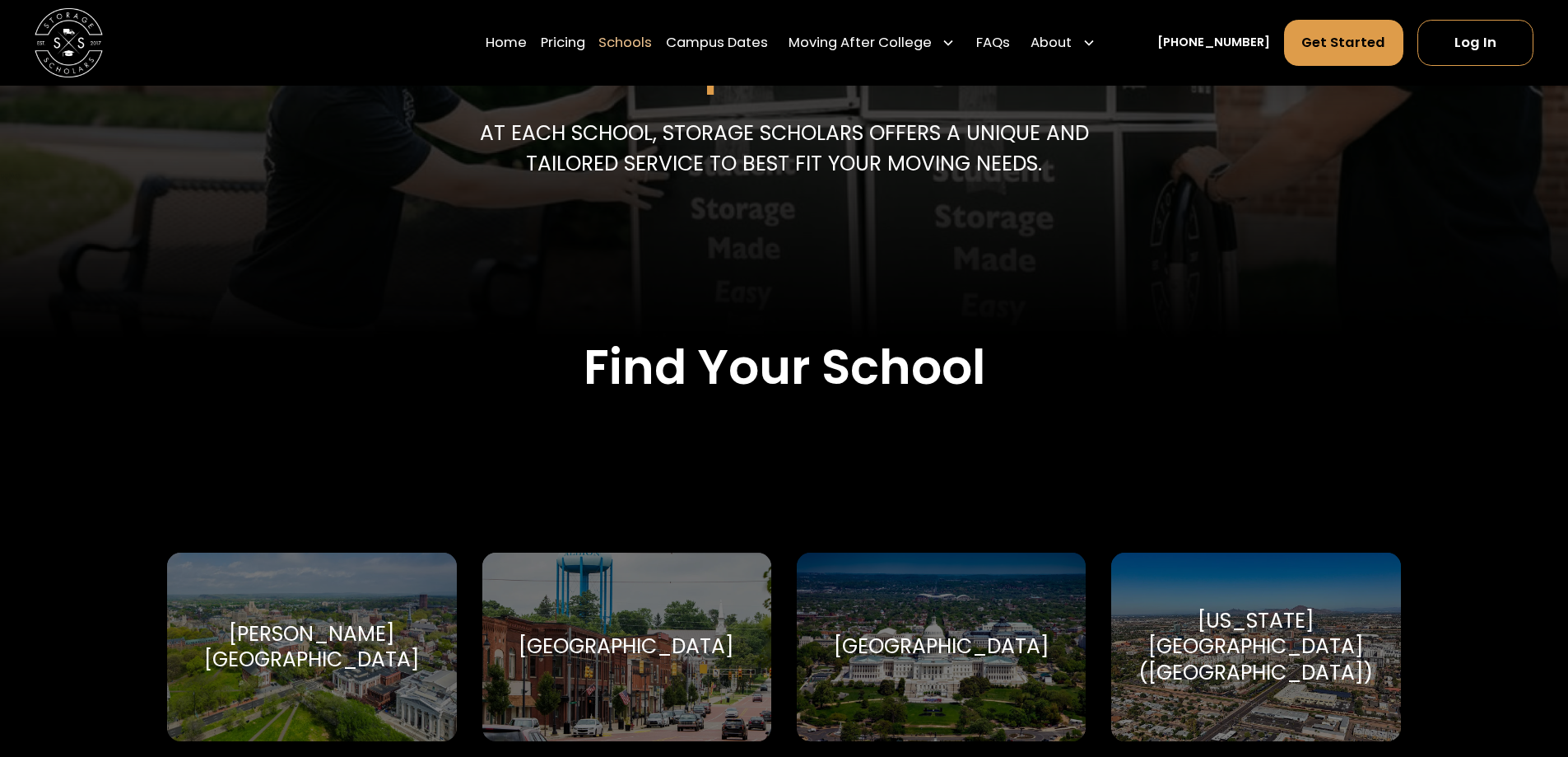
scroll to position [329, 0]
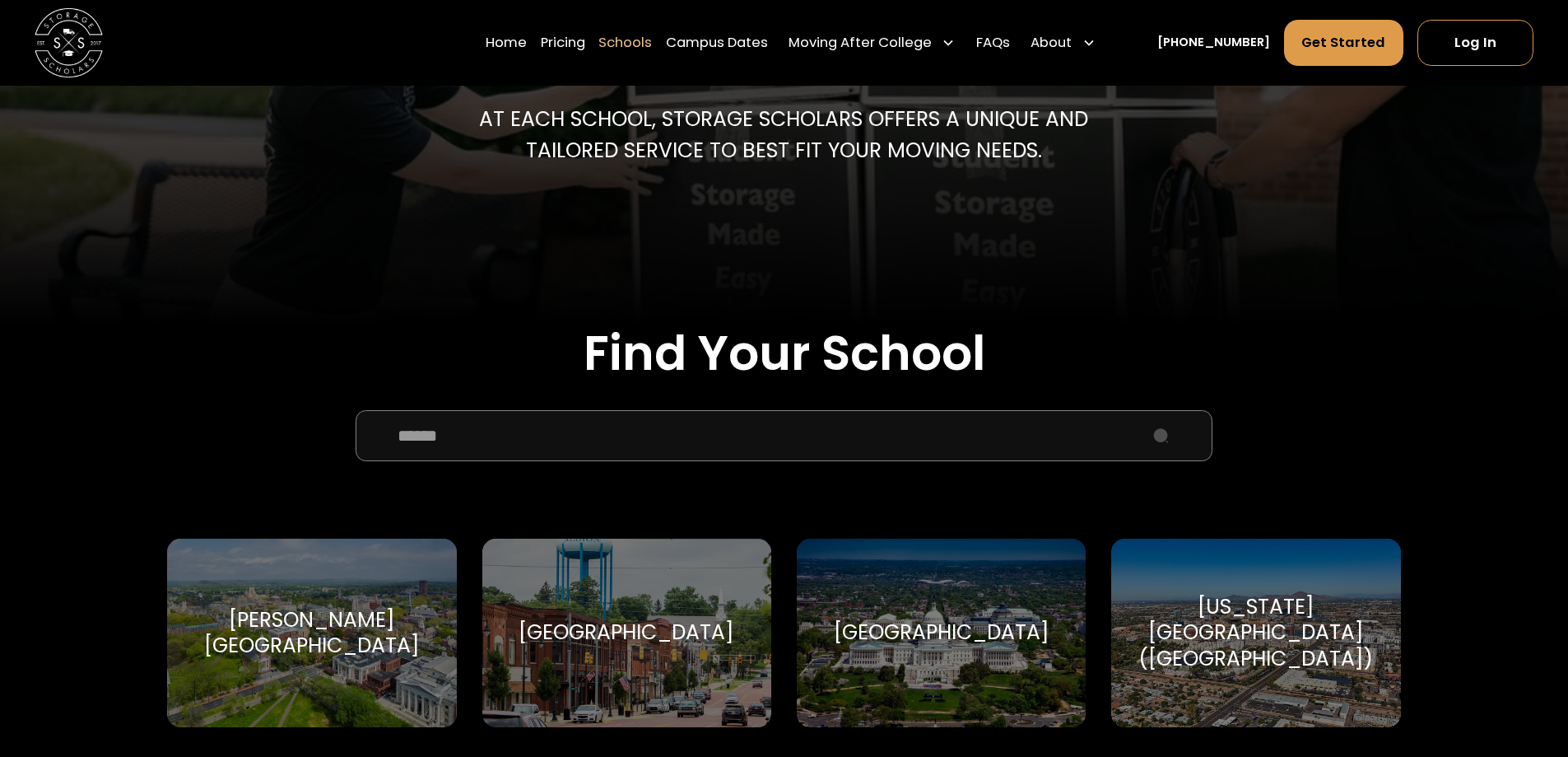
click at [729, 431] on input "School Select Form" at bounding box center [784, 435] width 856 height 51
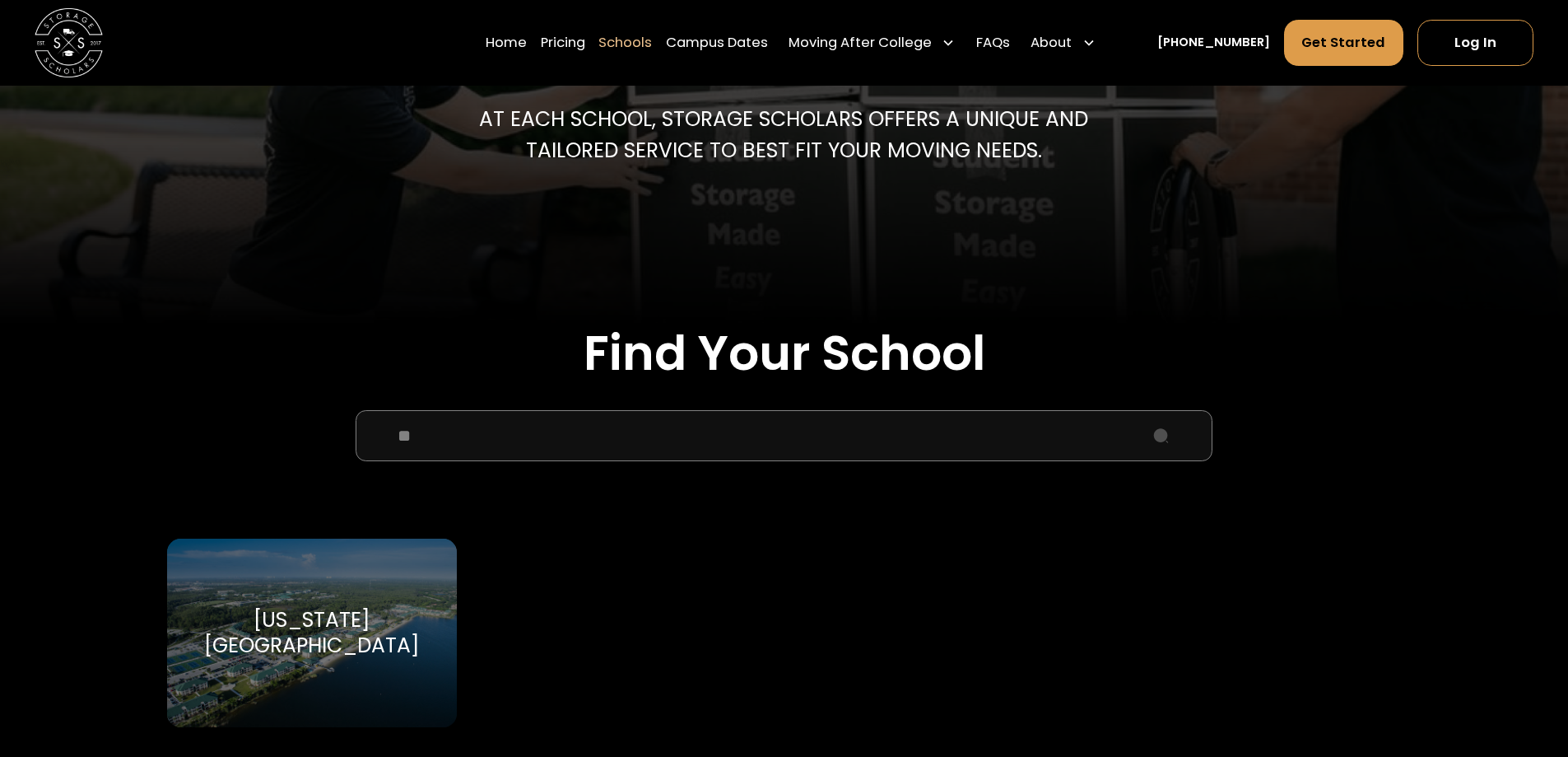
type input "*"
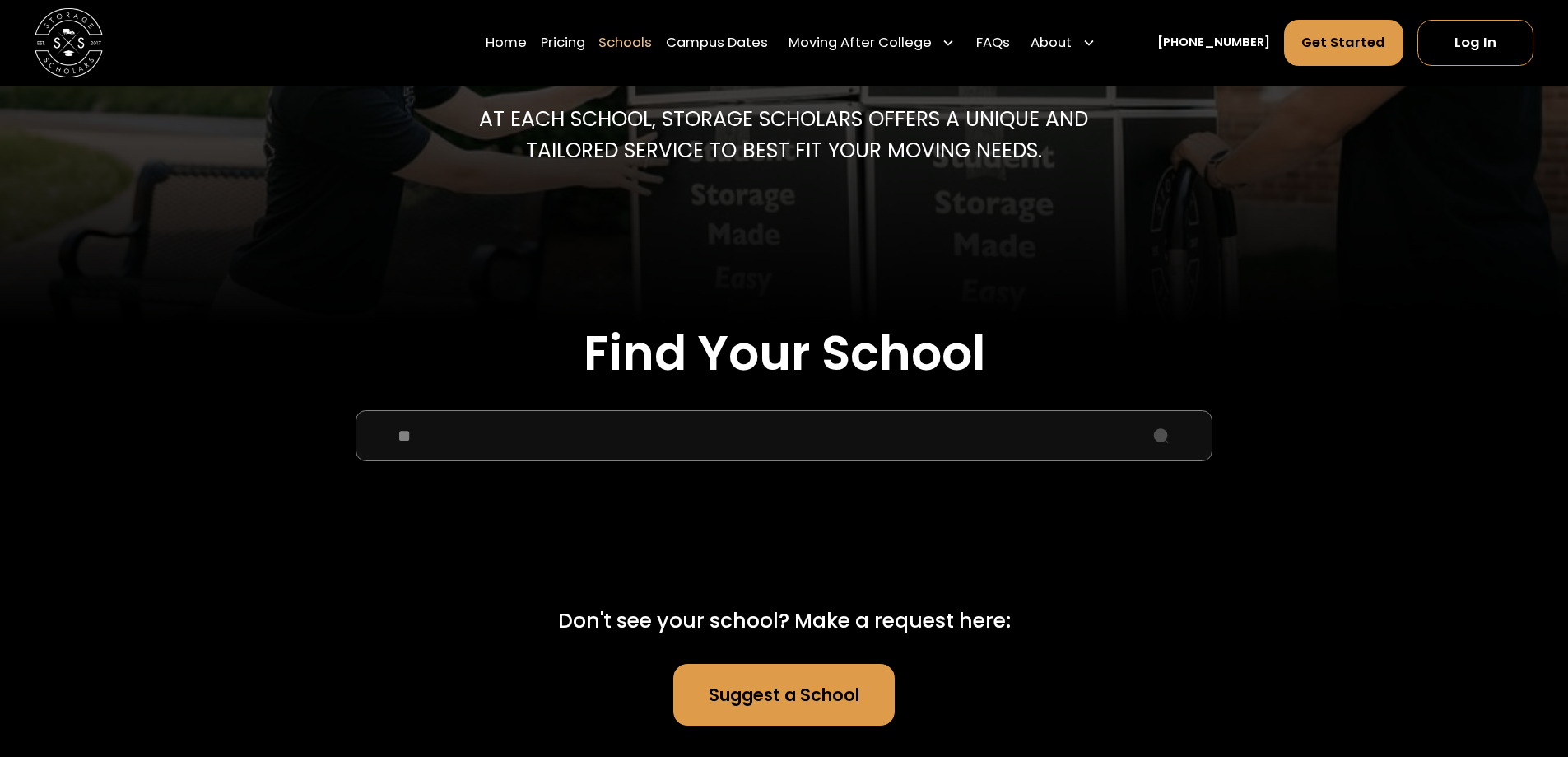
type input "*"
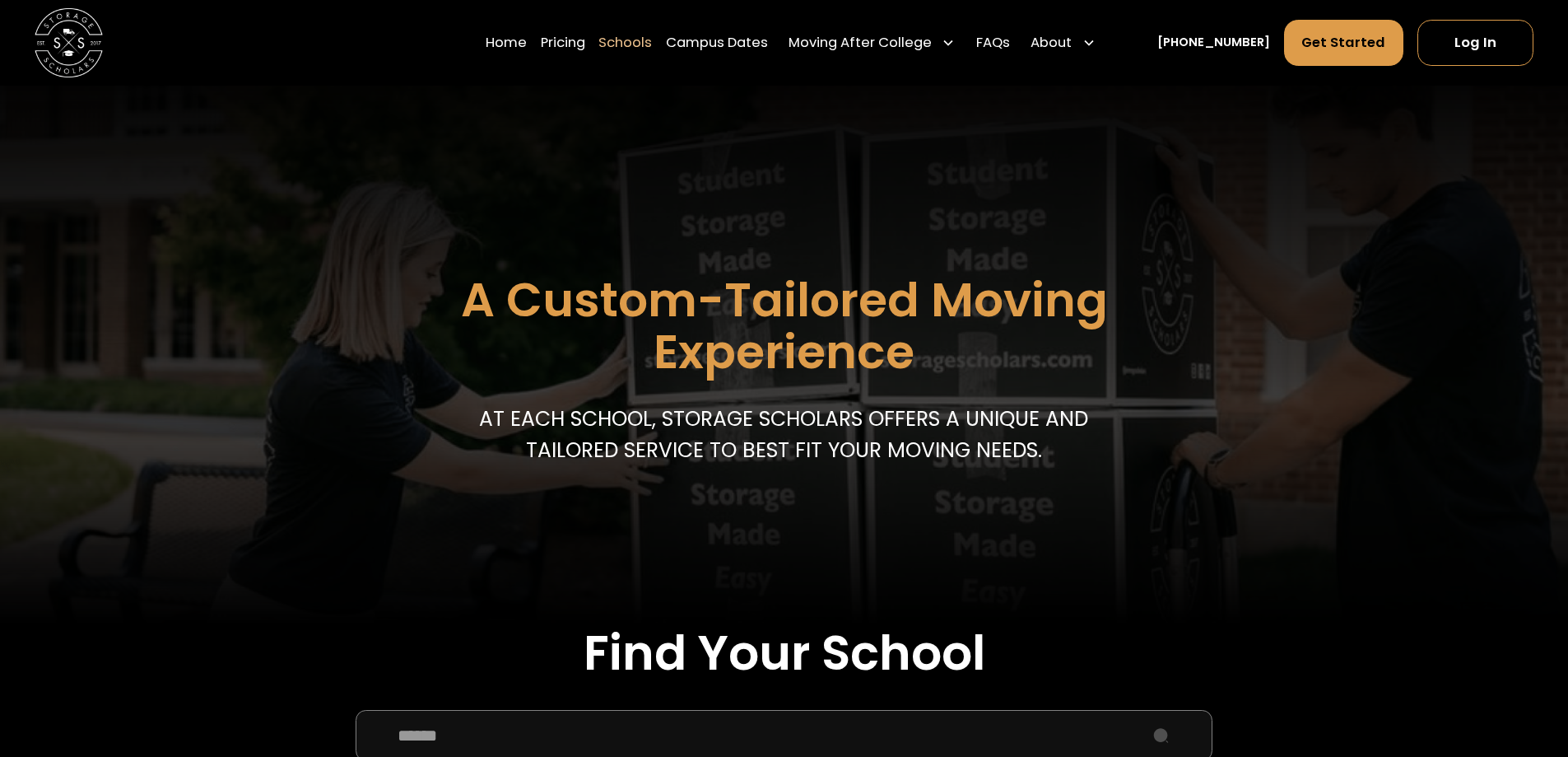
scroll to position [0, 0]
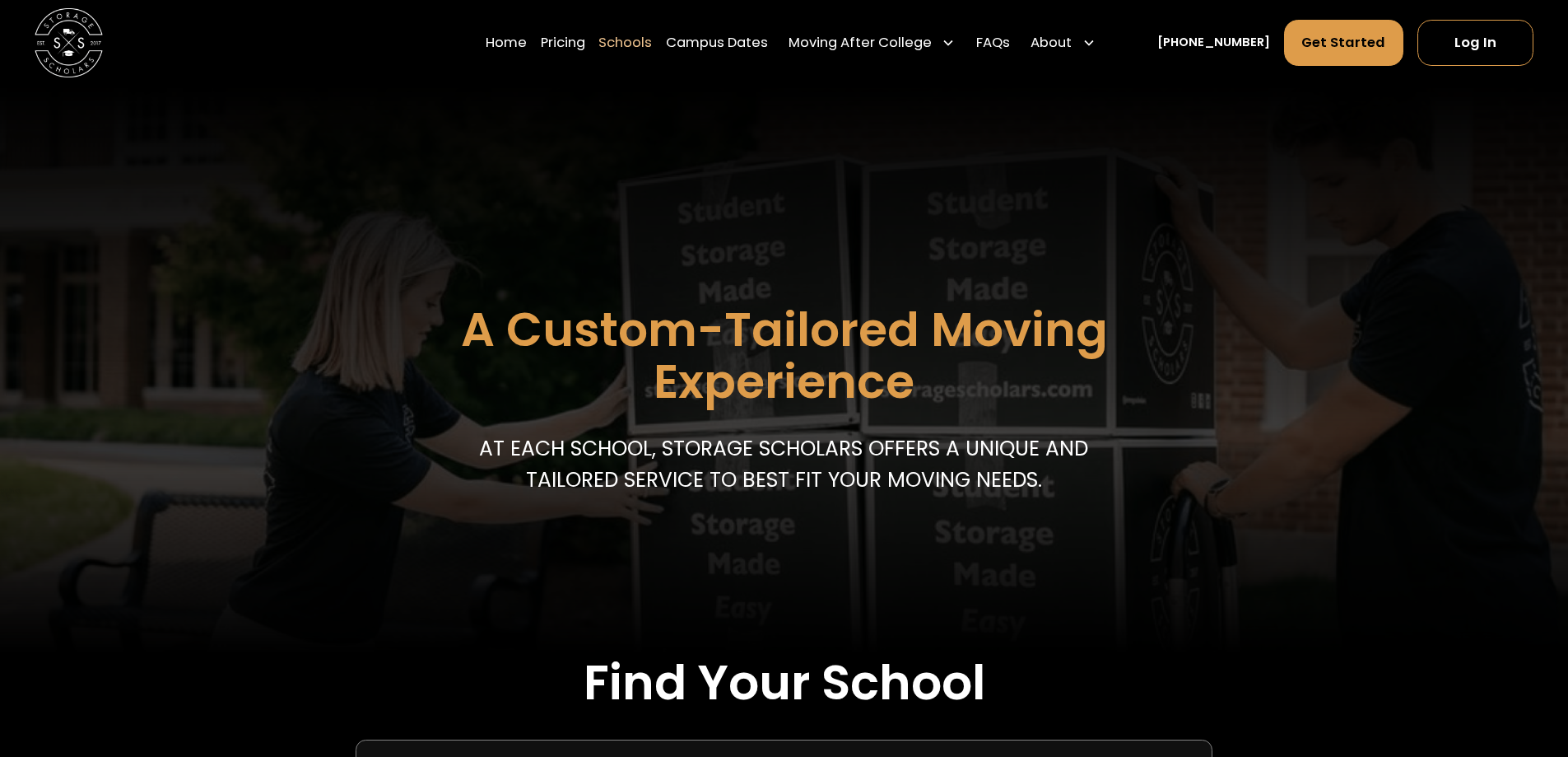
click at [651, 42] on link "Schools" at bounding box center [625, 42] width 53 height 47
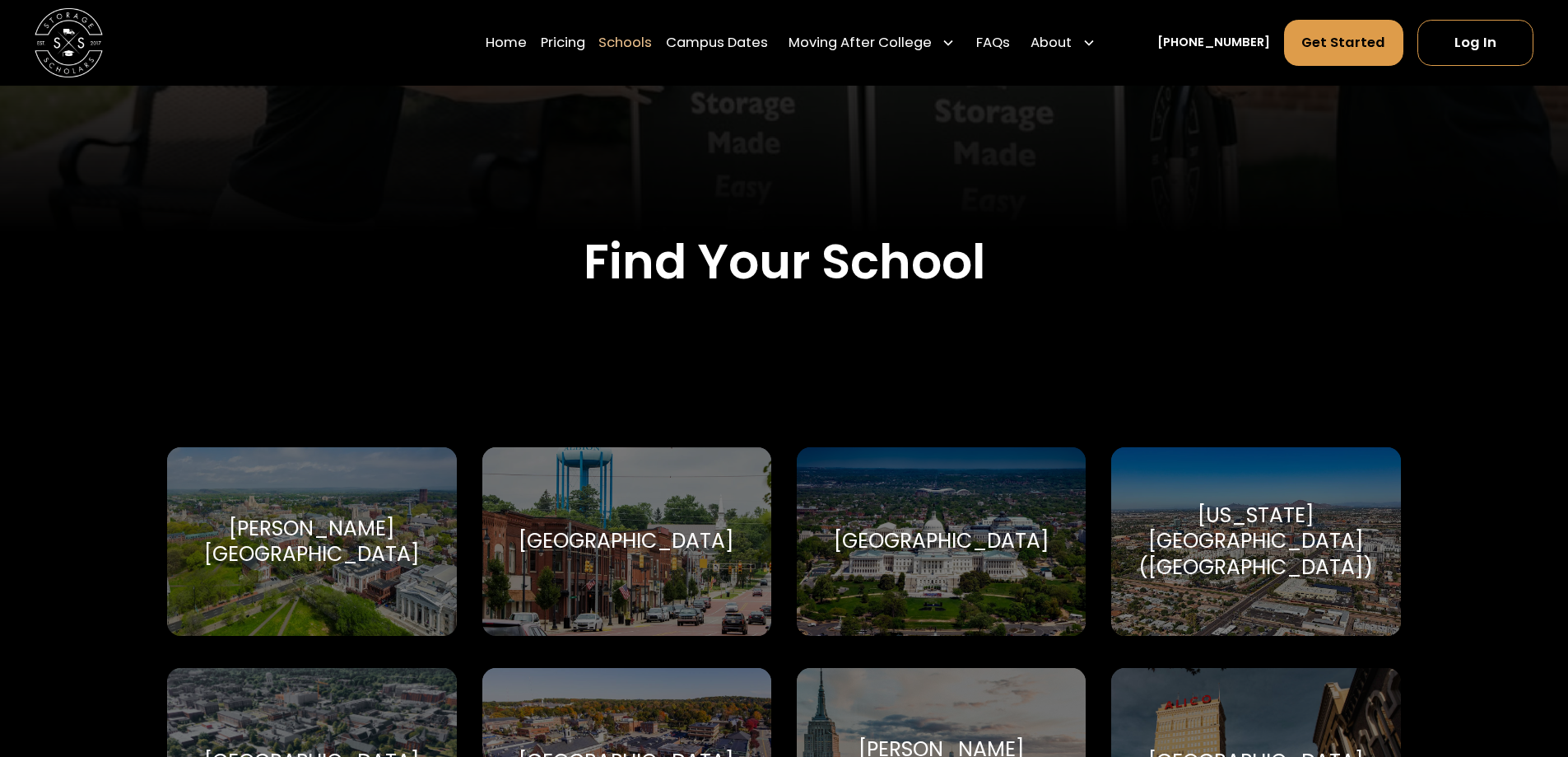
scroll to position [494, 0]
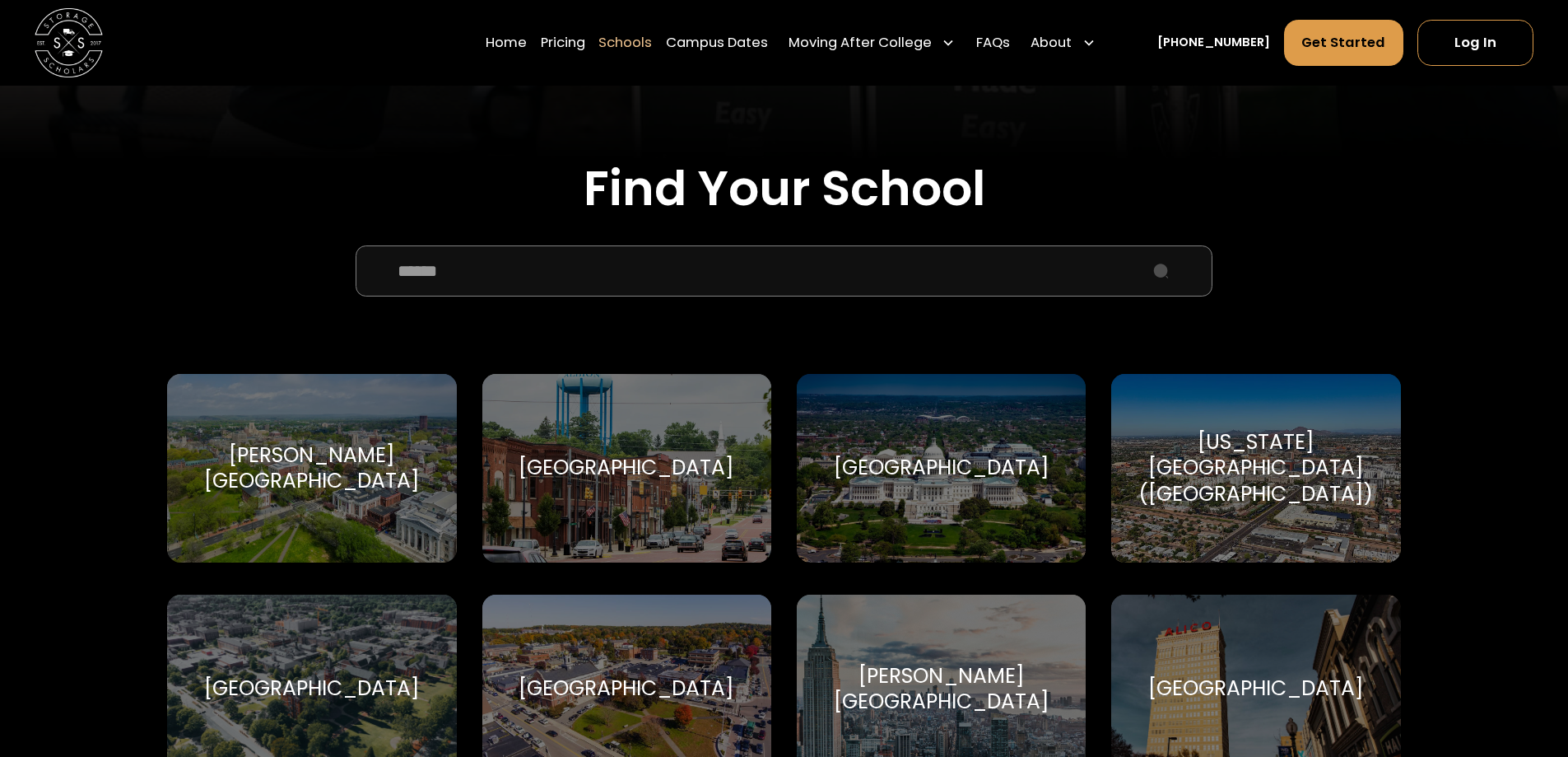
click at [608, 280] on input "School Select Form" at bounding box center [784, 271] width 856 height 51
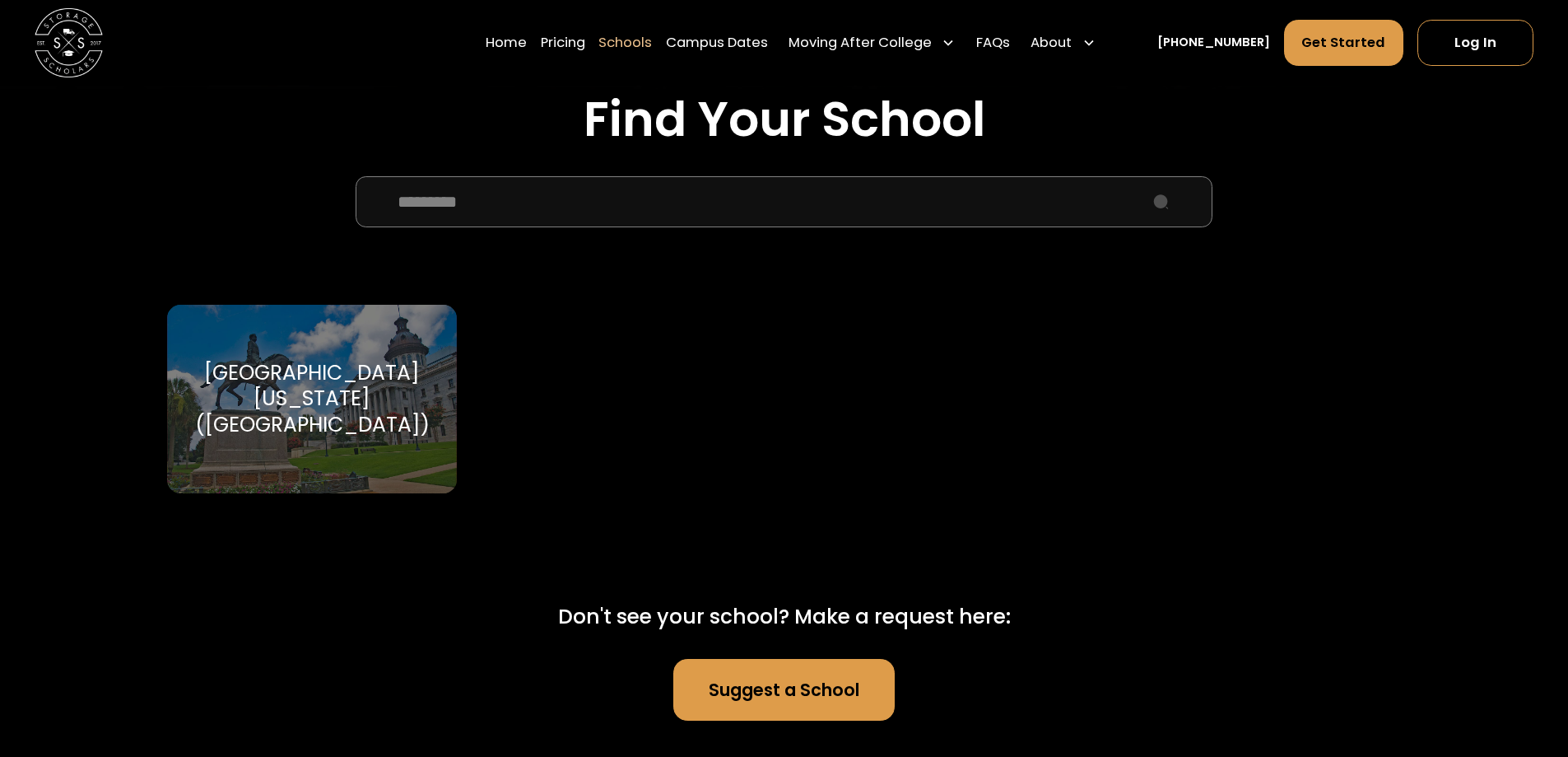
scroll to position [659, 0]
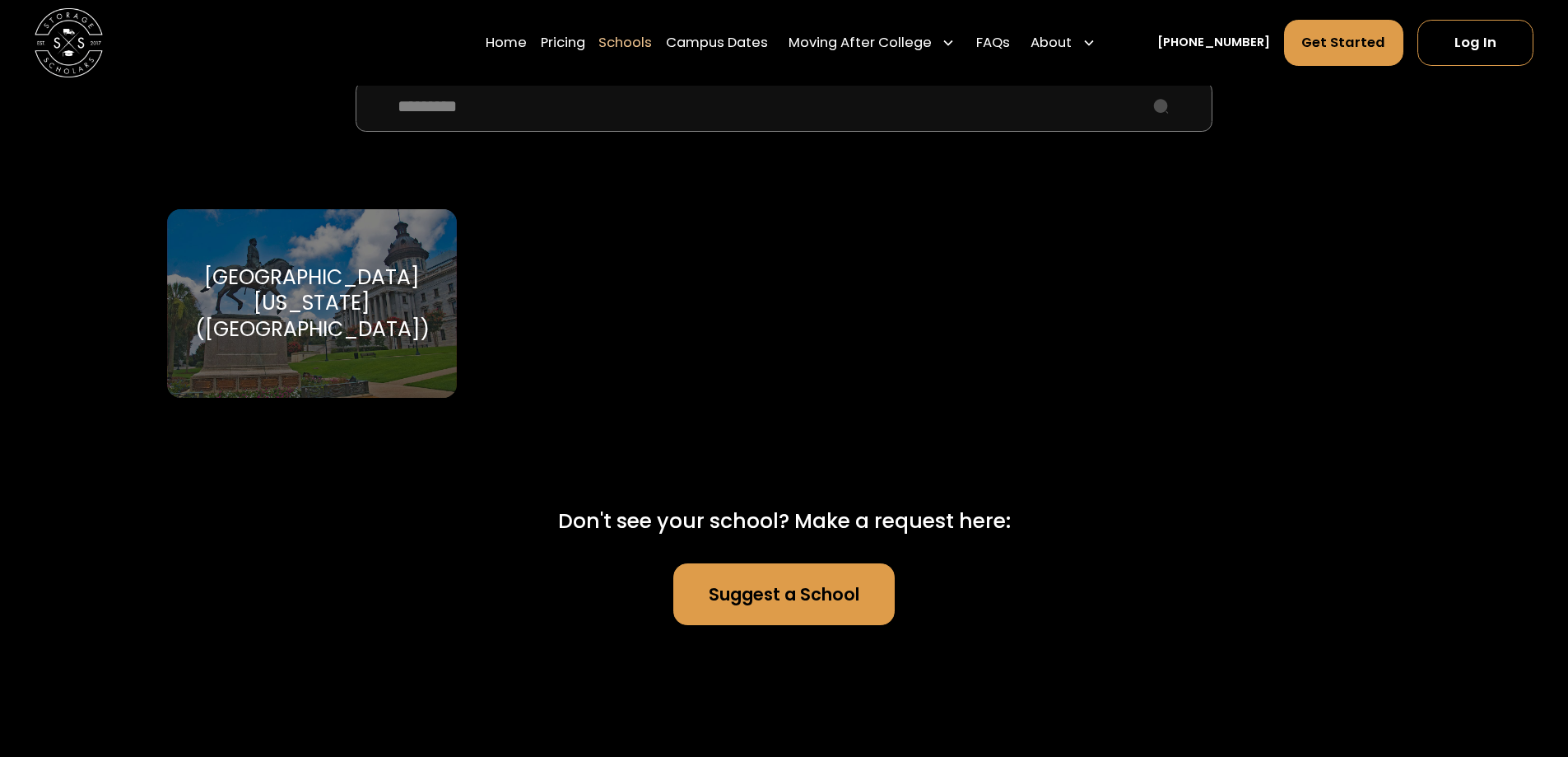
type input "*********"
click at [293, 316] on div "[GEOGRAPHIC_DATA][US_STATE] ([GEOGRAPHIC_DATA])" at bounding box center [311, 302] width 248 height 77
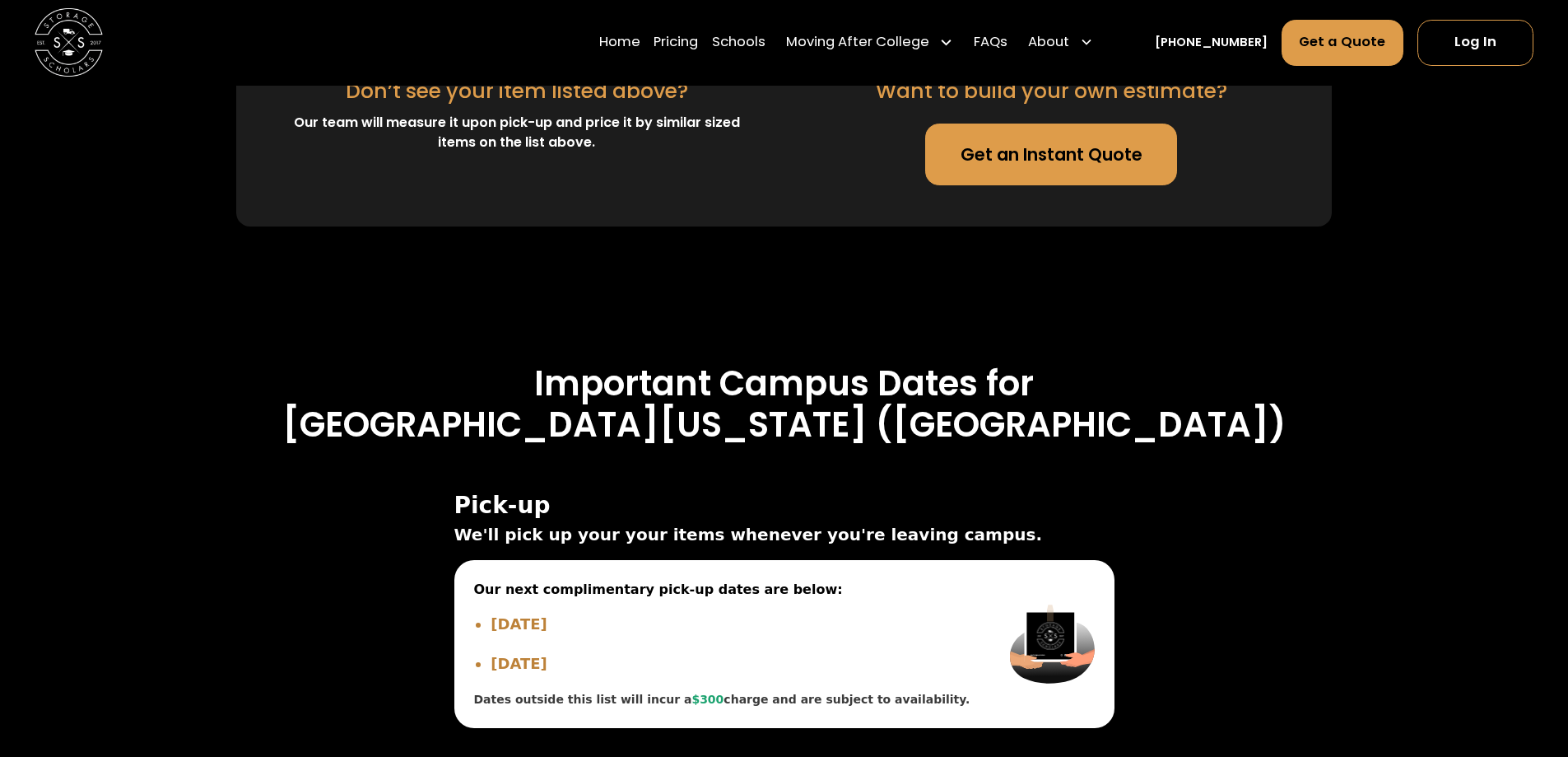
scroll to position [5023, 0]
